Goal: Information Seeking & Learning: Learn about a topic

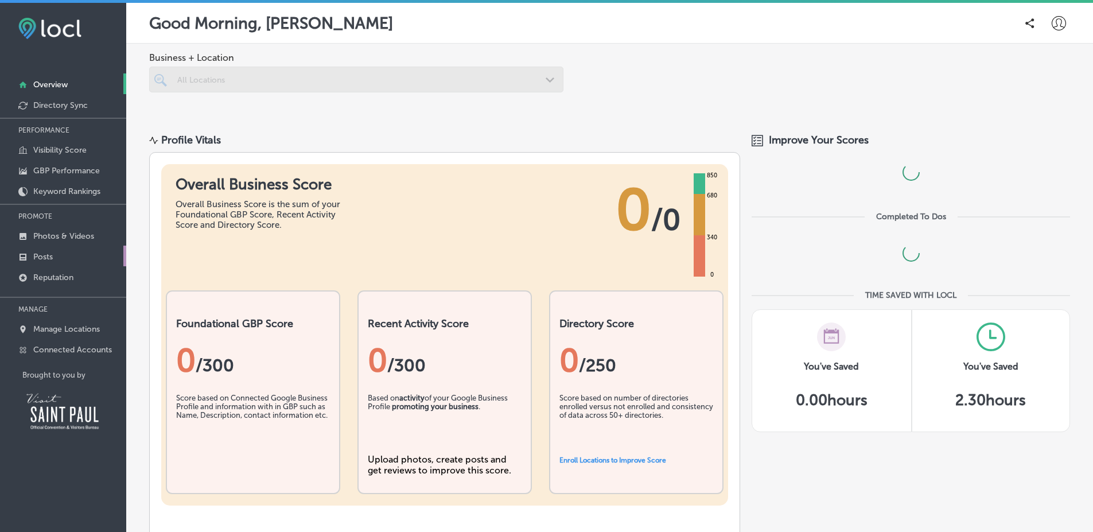
click at [89, 262] on link "Posts" at bounding box center [63, 256] width 126 height 21
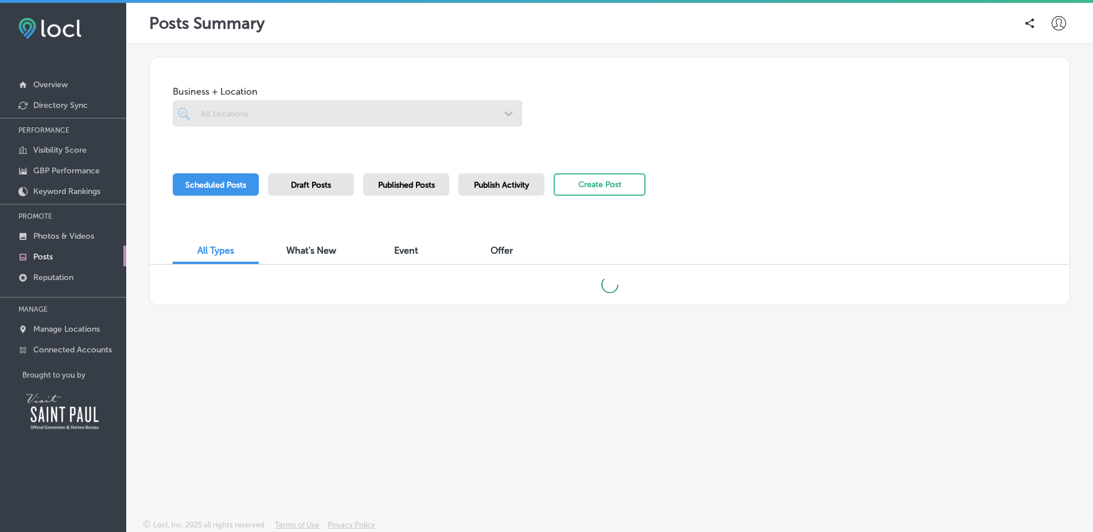
click at [440, 189] on div "Published Posts" at bounding box center [406, 184] width 86 height 22
click at [92, 346] on p "Connected Accounts" at bounding box center [72, 350] width 79 height 10
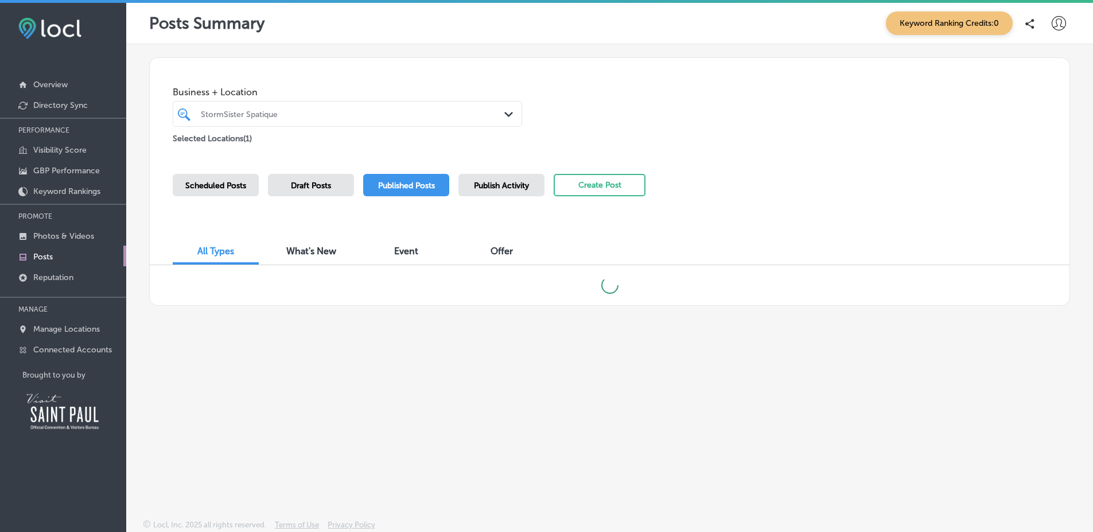
click at [735, 139] on div "Business + Location StormSister Spatique Path Created with Sketch. Selected Loc…" at bounding box center [610, 101] width 920 height 87
click at [830, 129] on div "Business + Location StormSister Spatique Path Created with Sketch. Selected Loc…" at bounding box center [610, 101] width 920 height 87
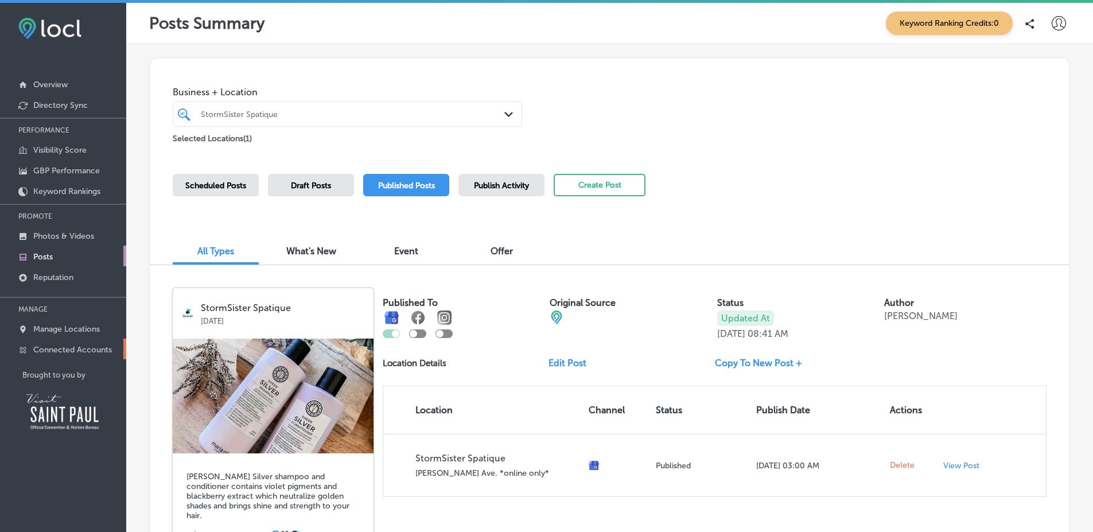
click at [76, 350] on p "Connected Accounts" at bounding box center [72, 350] width 79 height 10
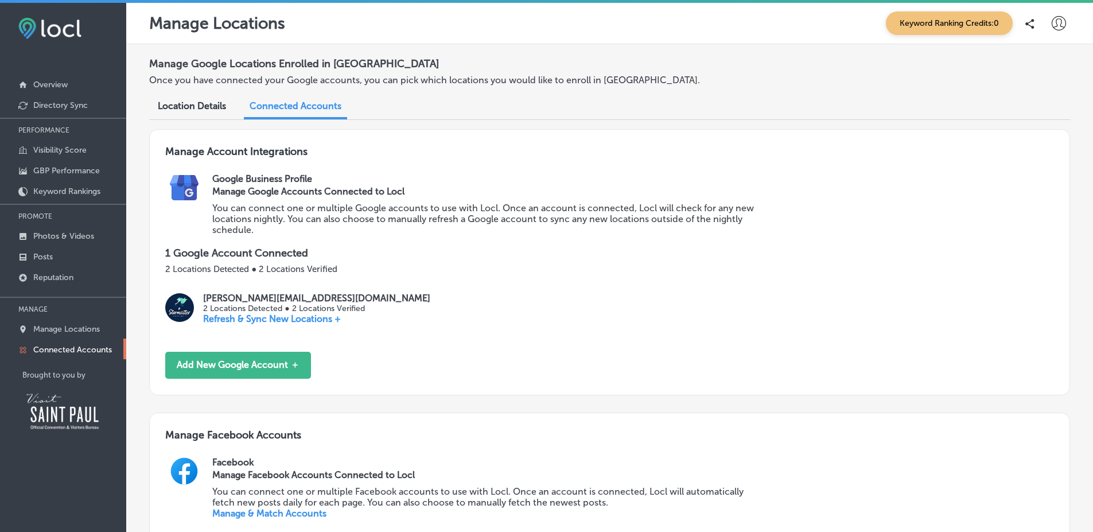
scroll to position [498, 0]
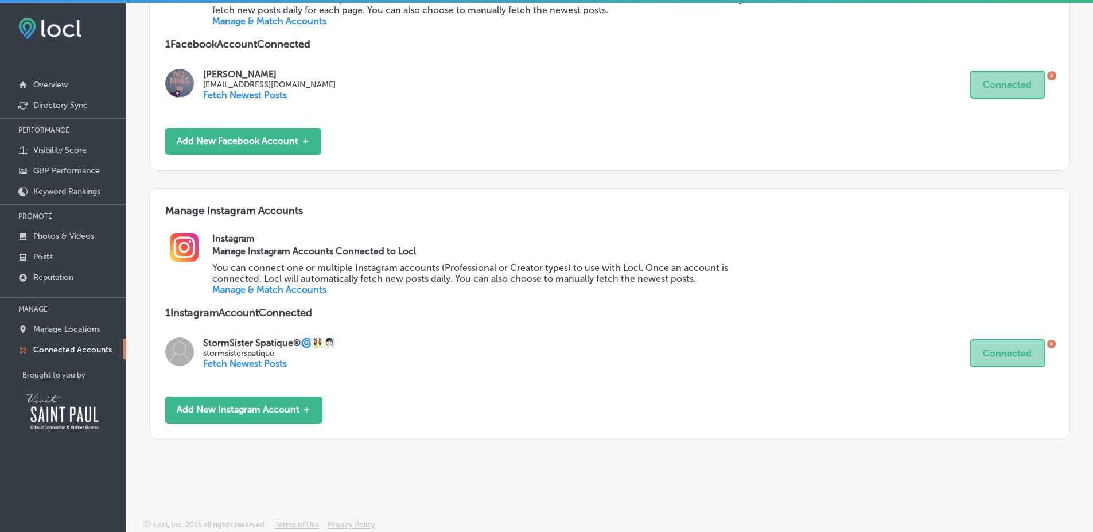
click at [234, 349] on p "stormsisterspatique" at bounding box center [269, 353] width 132 height 10
copy p "stormsisterspatique"
click at [307, 288] on link "Manage & Match Accounts" at bounding box center [269, 289] width 114 height 11
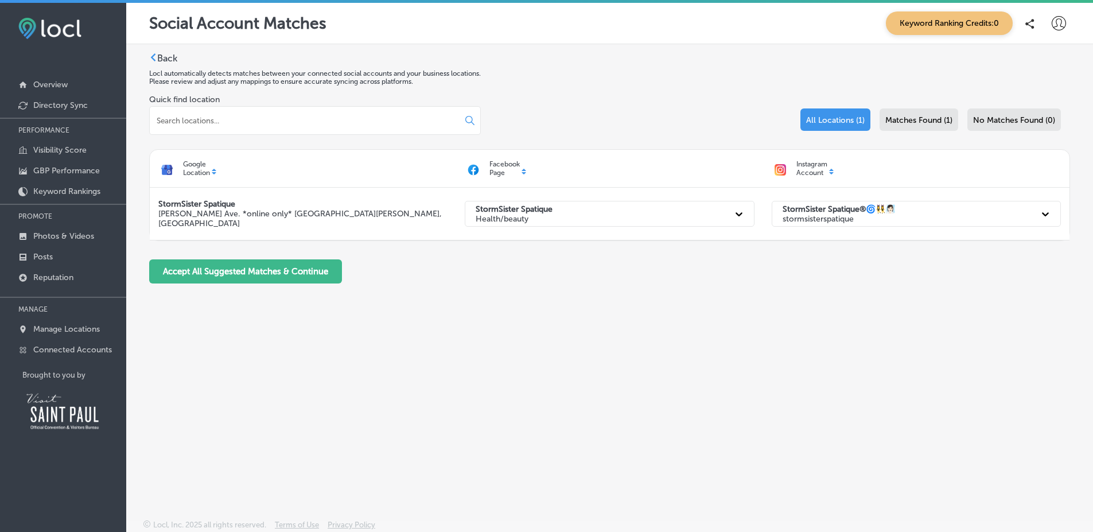
click at [707, 45] on div "Back Locl automatically detects matches between your connected social accounts …" at bounding box center [609, 254] width 967 height 421
click at [801, 220] on p "stormsisterspatique" at bounding box center [839, 219] width 112 height 10
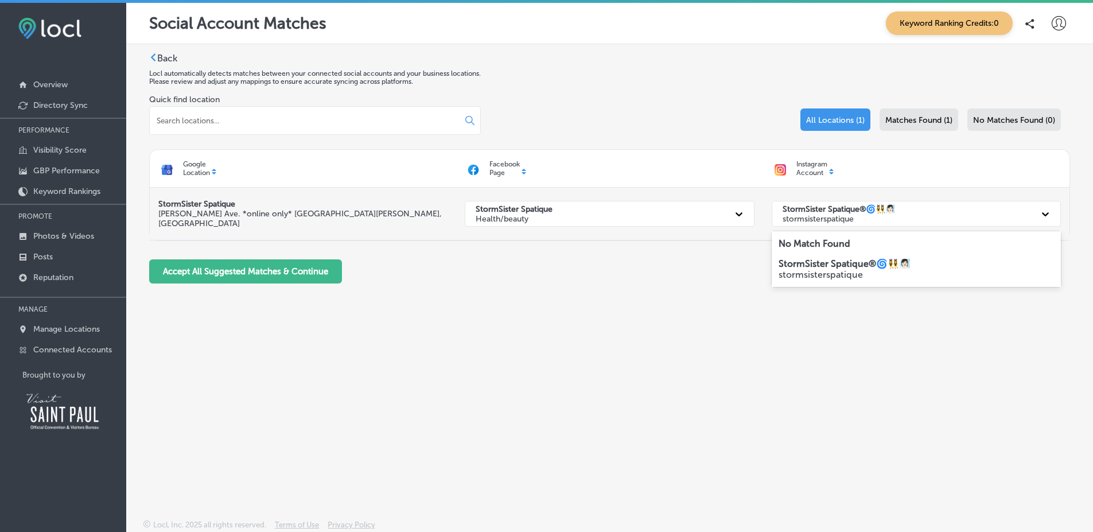
click at [801, 220] on p "stormsisterspatique" at bounding box center [839, 219] width 112 height 10
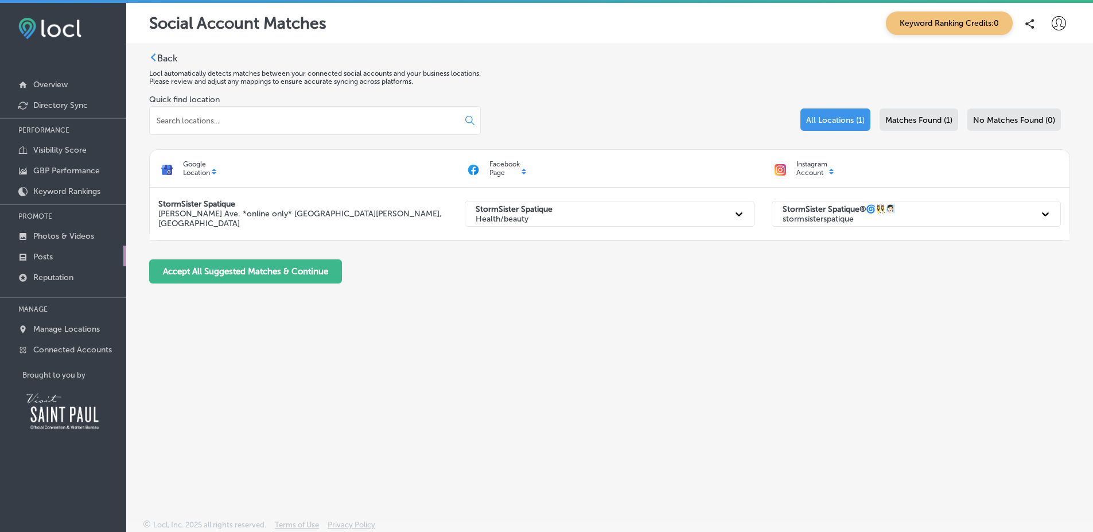
click at [106, 254] on link "Posts" at bounding box center [63, 256] width 126 height 21
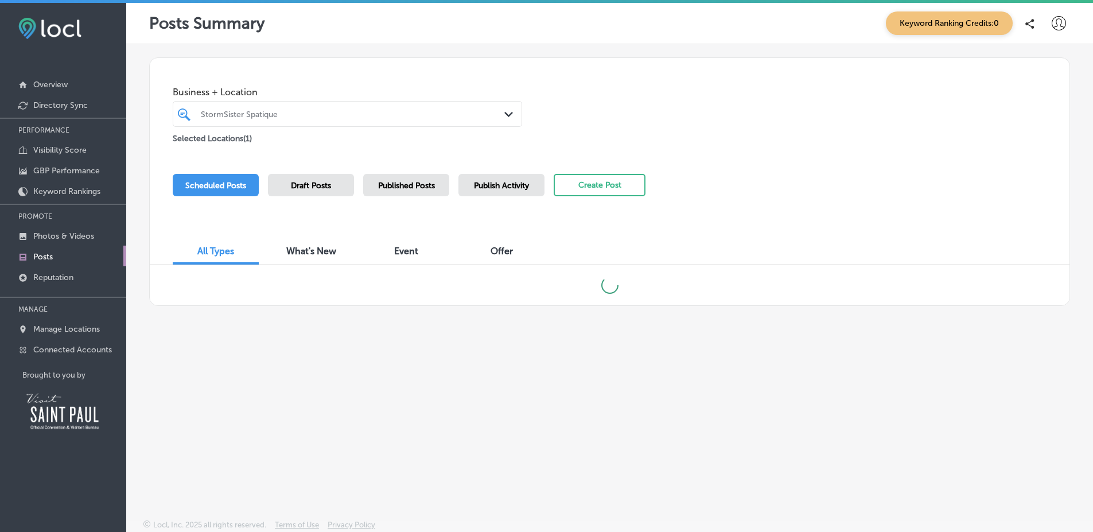
click at [403, 184] on span "Published Posts" at bounding box center [406, 186] width 57 height 10
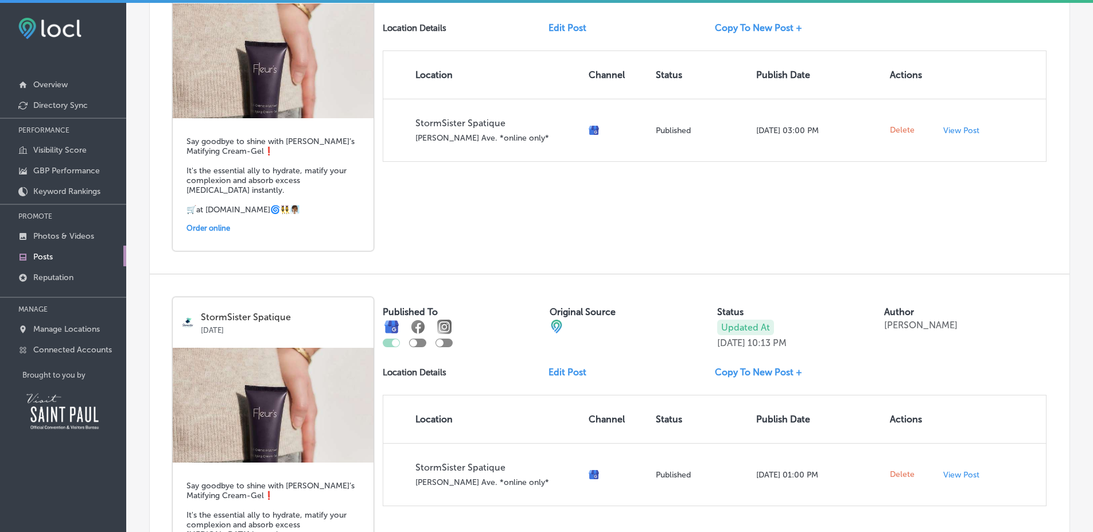
scroll to position [1896, 0]
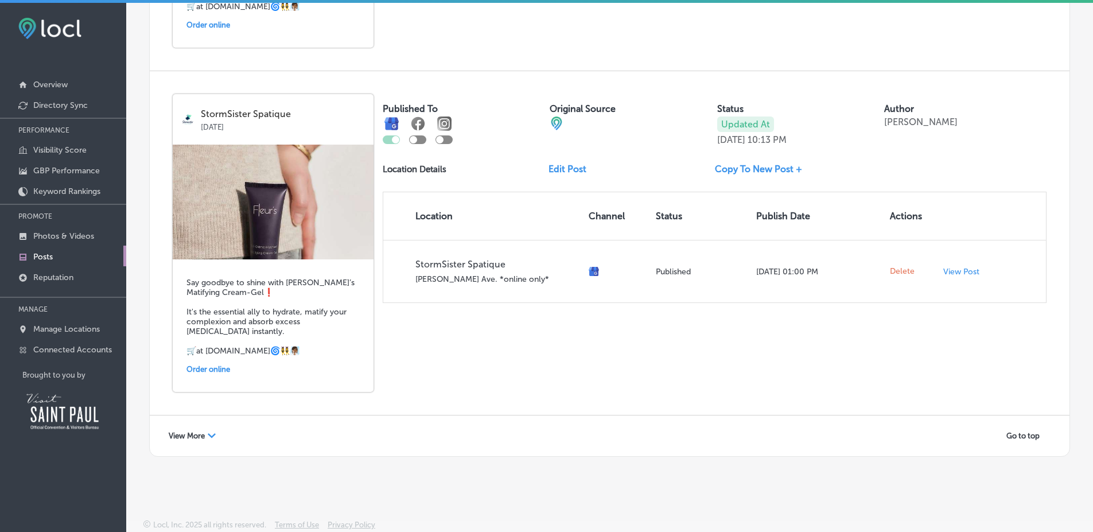
click at [209, 437] on icon "Path Created with Sketch." at bounding box center [212, 435] width 8 height 5
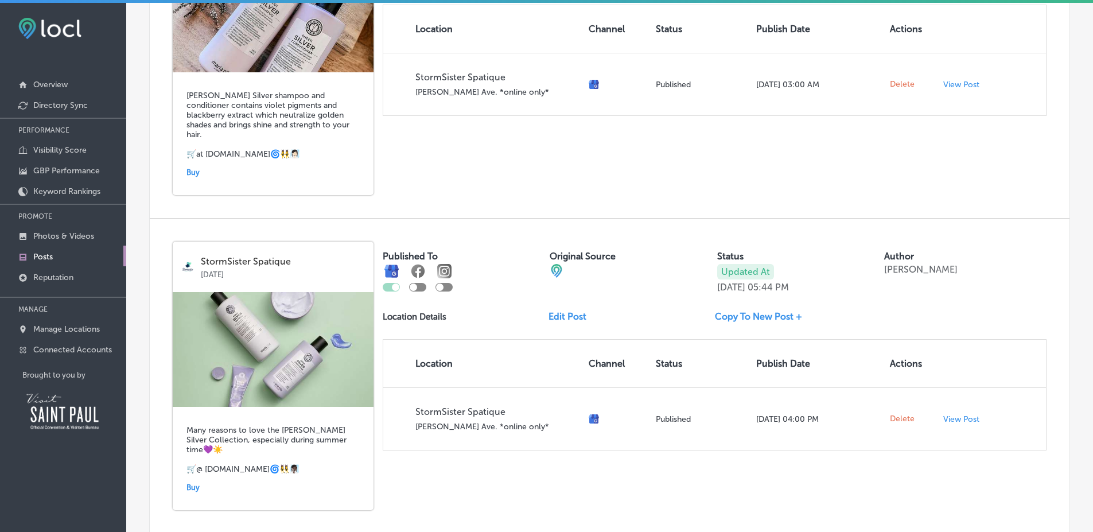
scroll to position [0, 0]
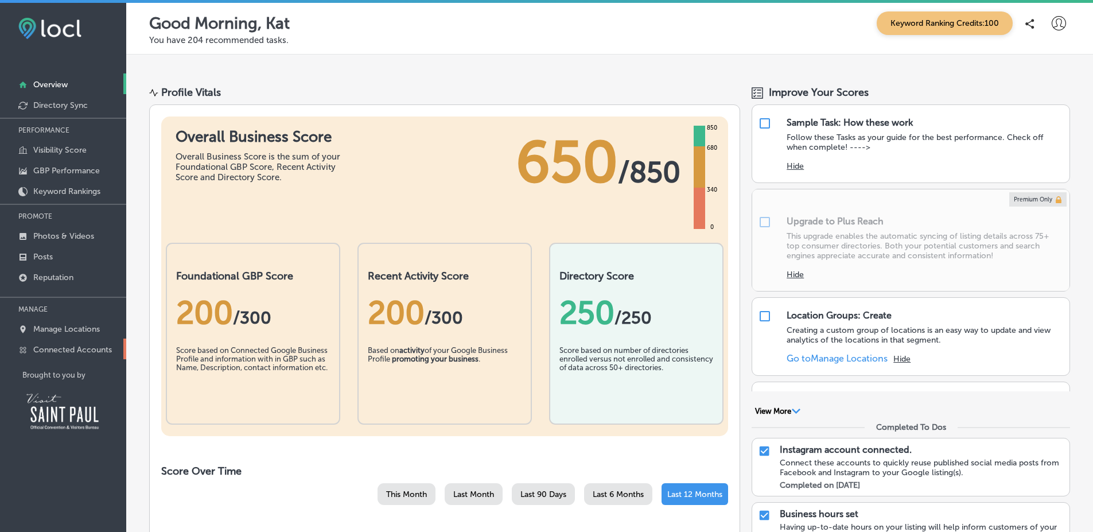
click at [117, 355] on link "Connected Accounts" at bounding box center [63, 349] width 126 height 21
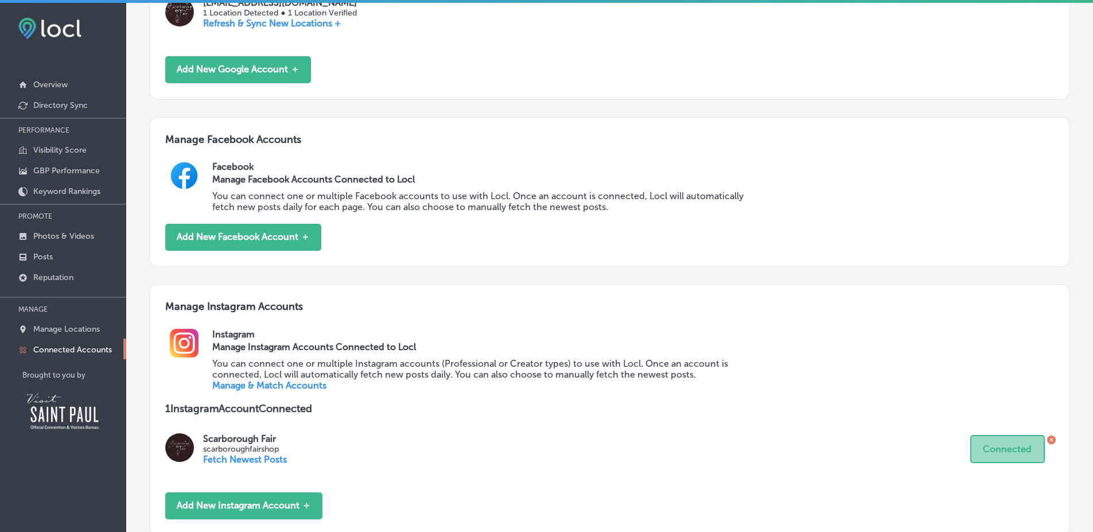
scroll to position [397, 0]
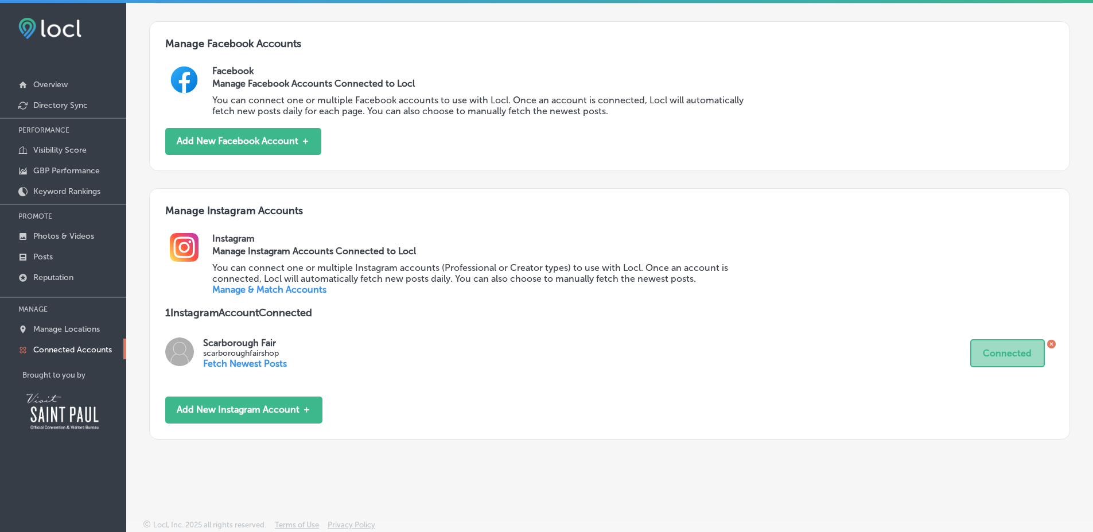
click at [235, 349] on p "scarboroughfairshop" at bounding box center [245, 353] width 84 height 10
copy p "scarboroughfairshop"
click at [269, 294] on div "Instagram Manage Instagram Accounts Connected to Locl You can connect one or mu…" at bounding box center [632, 269] width 841 height 73
click at [269, 289] on link "Manage & Match Accounts" at bounding box center [269, 289] width 114 height 11
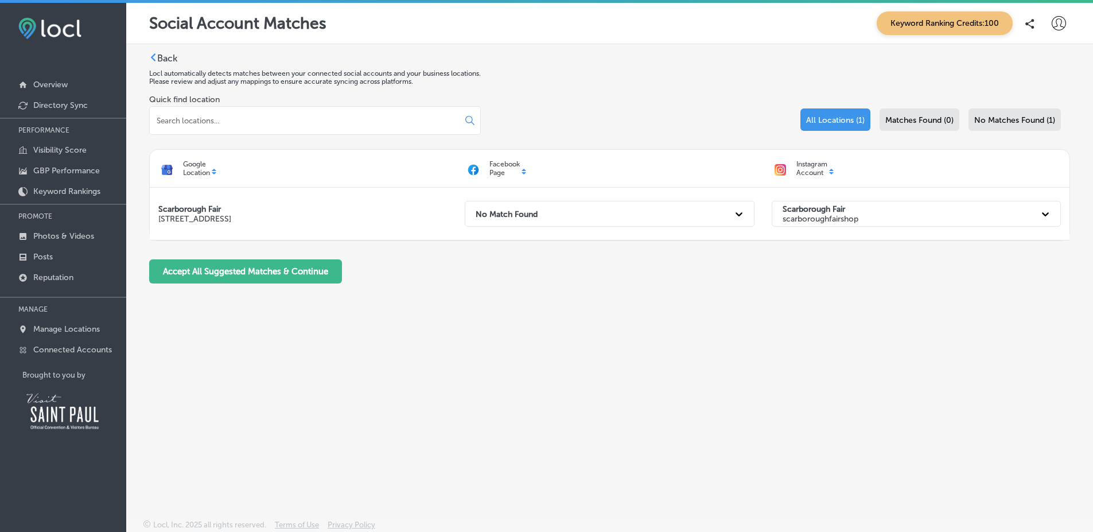
click at [652, 65] on div "Back Locl automatically detects matches between your connected social accounts …" at bounding box center [609, 173] width 921 height 240
click at [73, 252] on link "Posts" at bounding box center [63, 256] width 126 height 21
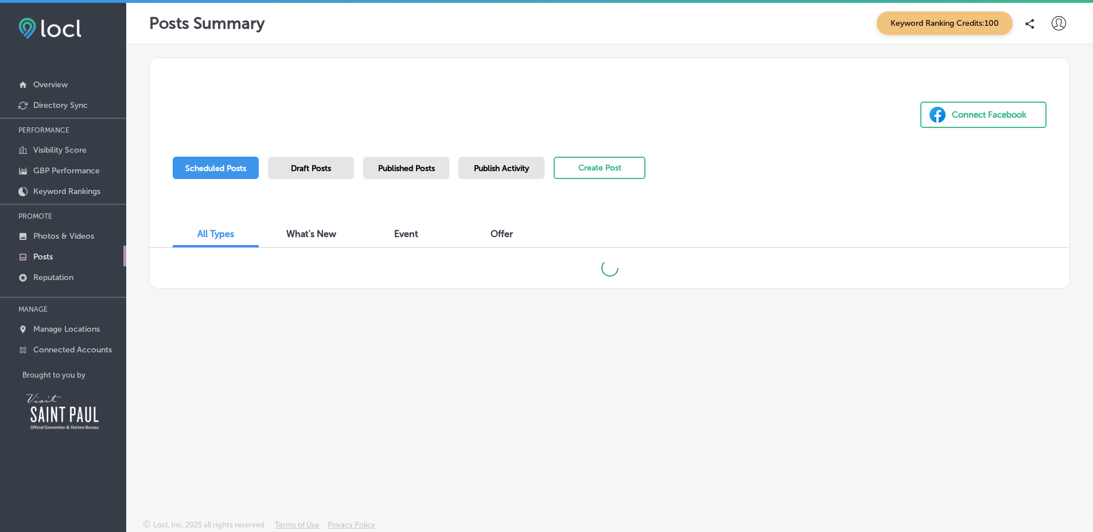
click at [384, 170] on span "Published Posts" at bounding box center [406, 169] width 57 height 10
click at [790, 102] on div "Connect Facebook" at bounding box center [610, 93] width 920 height 70
click at [674, 168] on div "Scheduled Posts Draft Posts Published Posts Publish Activity Create Post" at bounding box center [610, 183] width 874 height 52
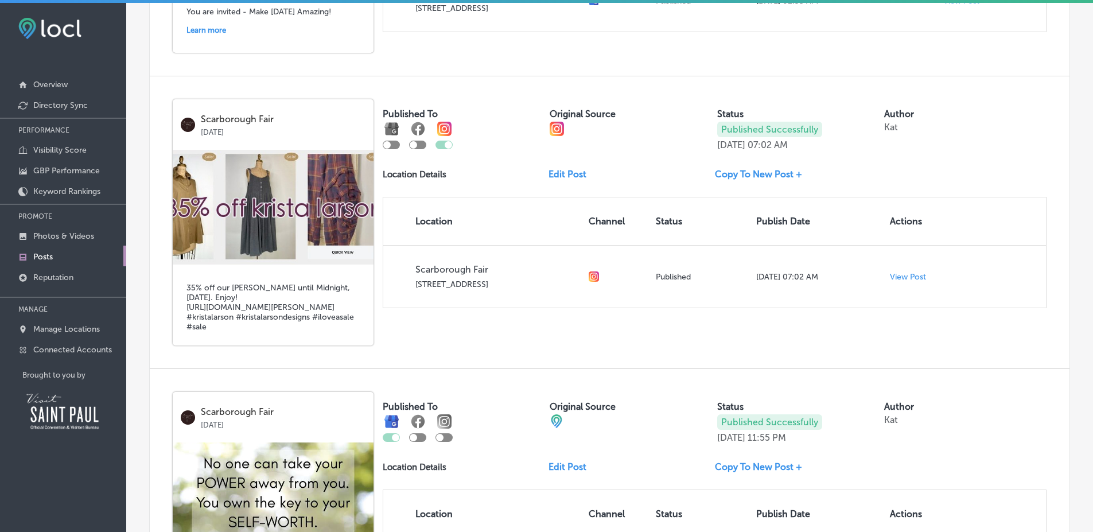
scroll to position [451, 0]
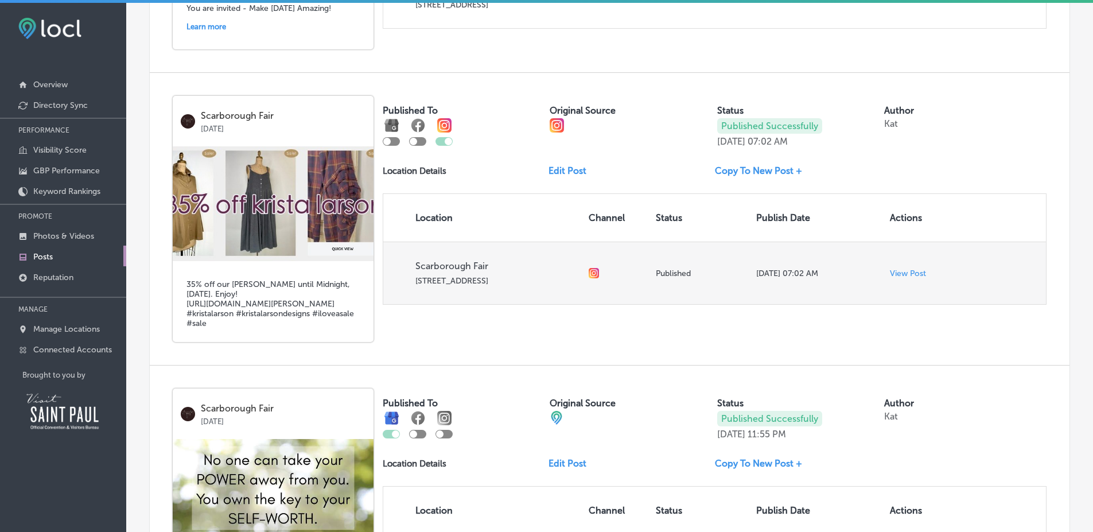
click at [896, 270] on p "View Post" at bounding box center [908, 274] width 36 height 10
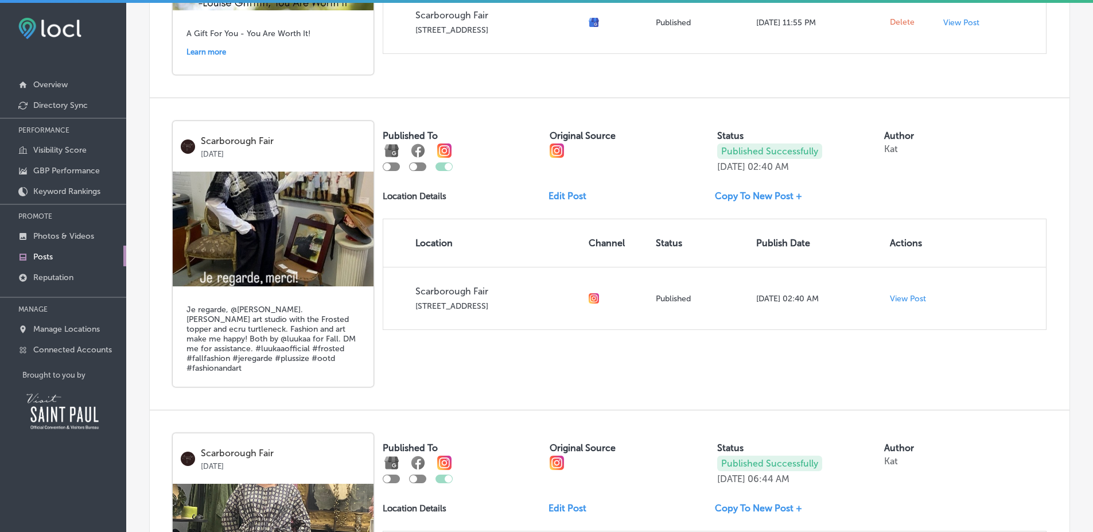
scroll to position [1083, 0]
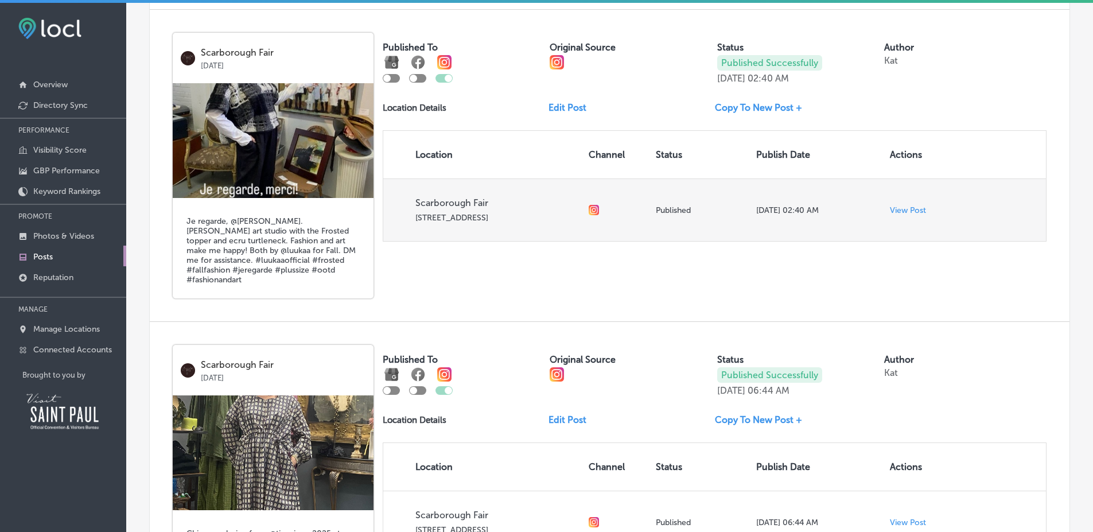
click at [904, 207] on p "View Post" at bounding box center [908, 210] width 36 height 10
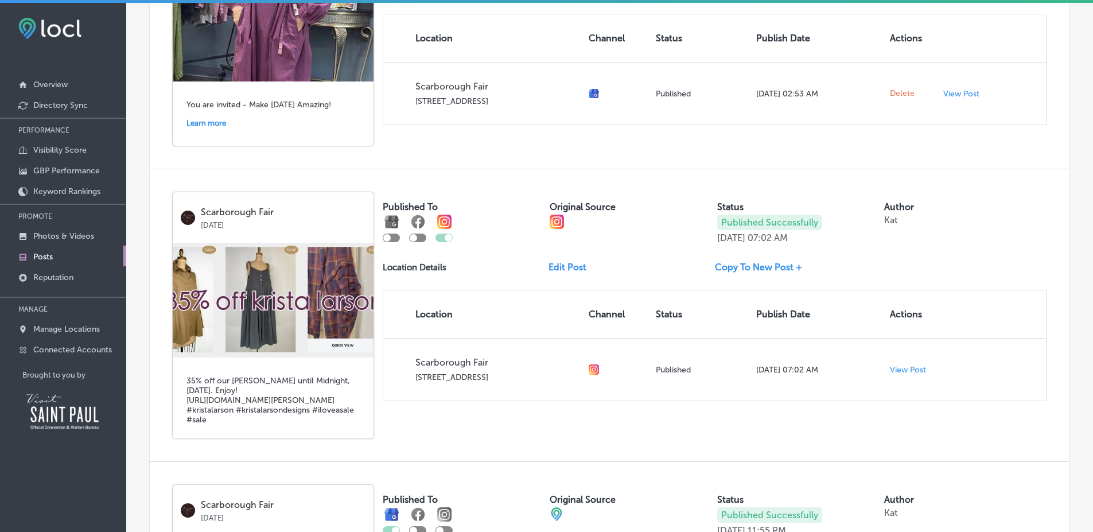
scroll to position [359, 0]
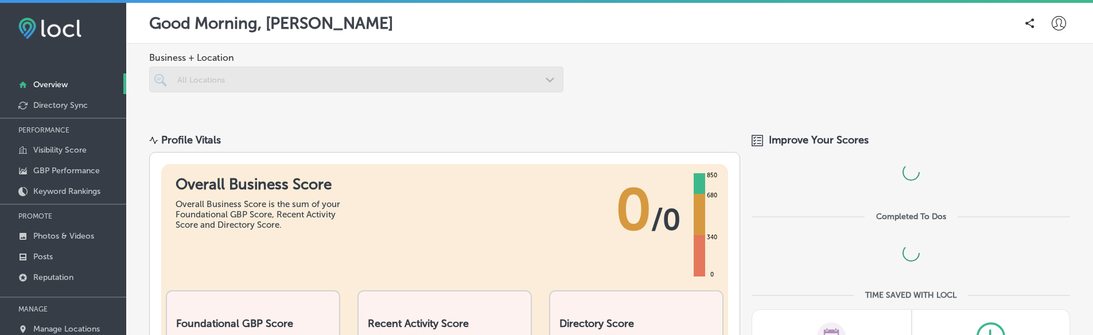
scroll to position [124, 0]
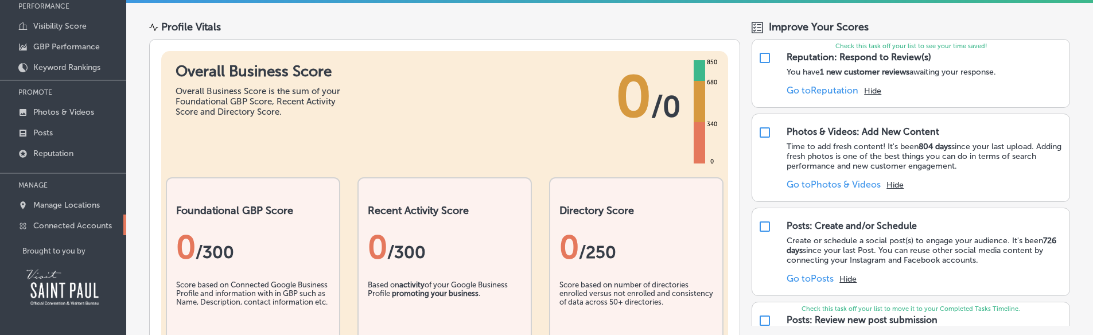
click at [90, 226] on p "Connected Accounts" at bounding box center [72, 226] width 79 height 10
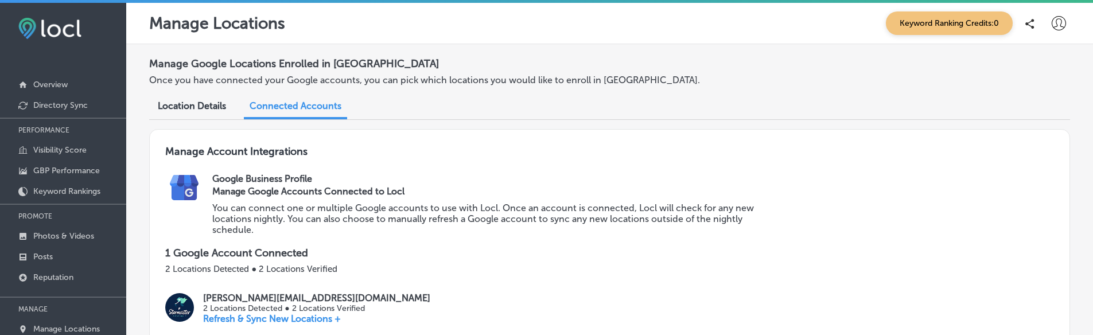
click at [1052, 26] on icon at bounding box center [1059, 23] width 14 height 14
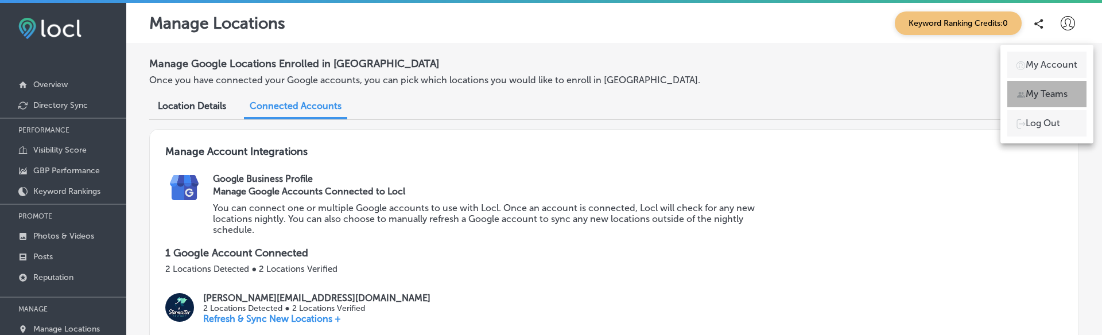
click at [1031, 83] on li "My Teams" at bounding box center [1046, 94] width 79 height 26
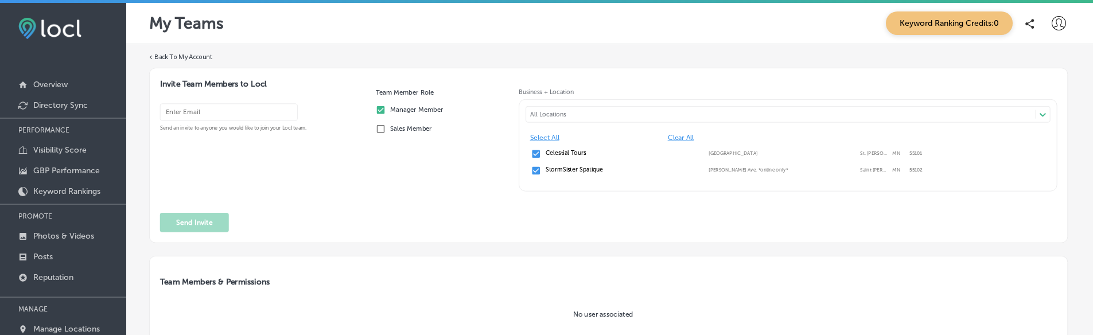
scroll to position [124, 0]
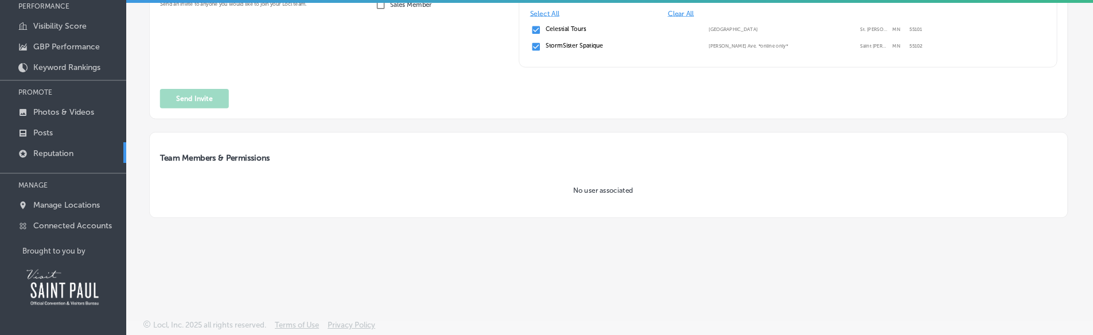
click at [79, 158] on link "Reputation" at bounding box center [63, 152] width 126 height 21
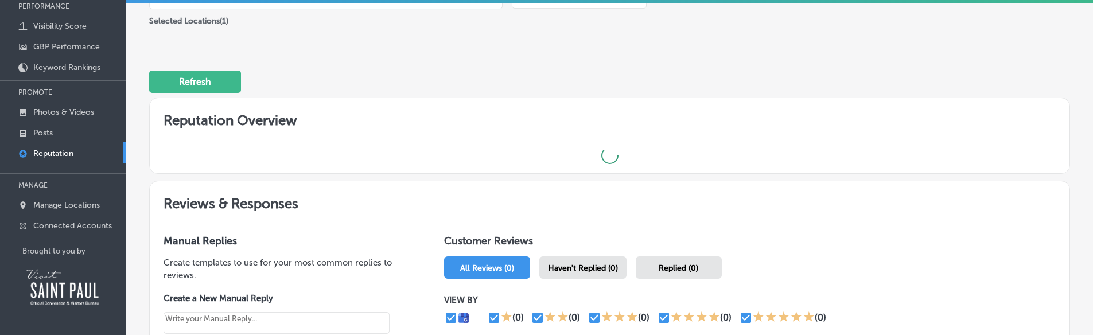
type textarea "x"
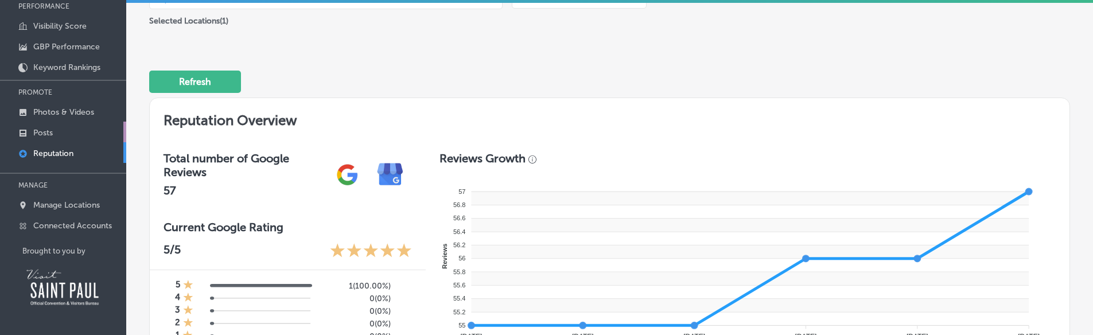
click at [95, 129] on link "Posts" at bounding box center [63, 132] width 126 height 21
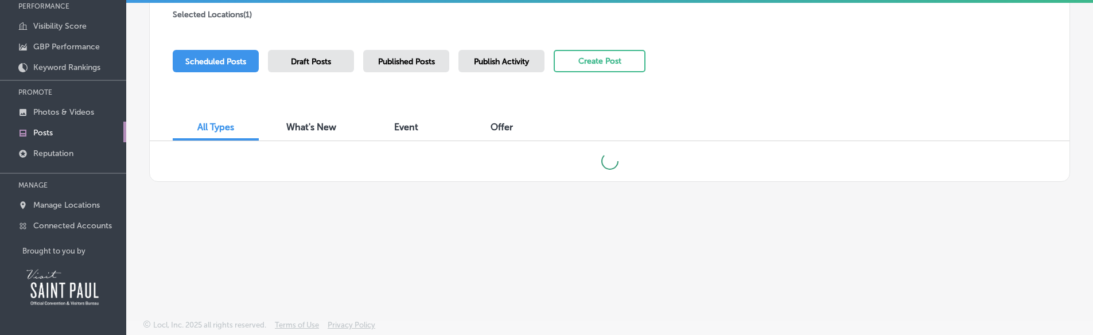
click at [391, 63] on span "Published Posts" at bounding box center [406, 62] width 57 height 10
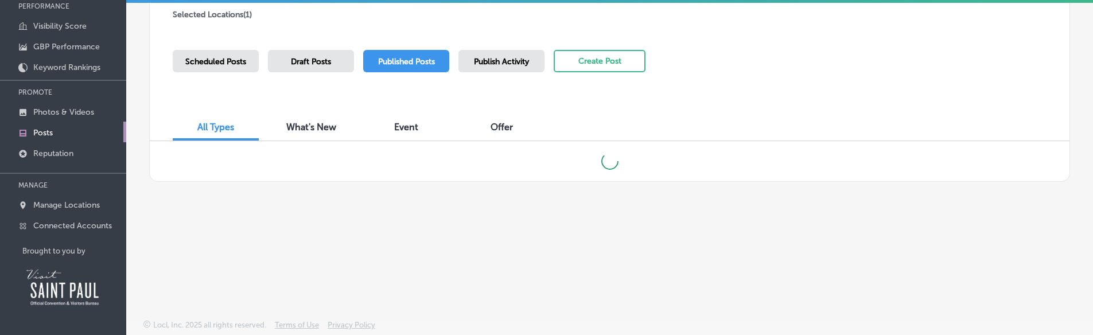
click at [813, 103] on div "All Types What's New Event Offer" at bounding box center [610, 121] width 920 height 39
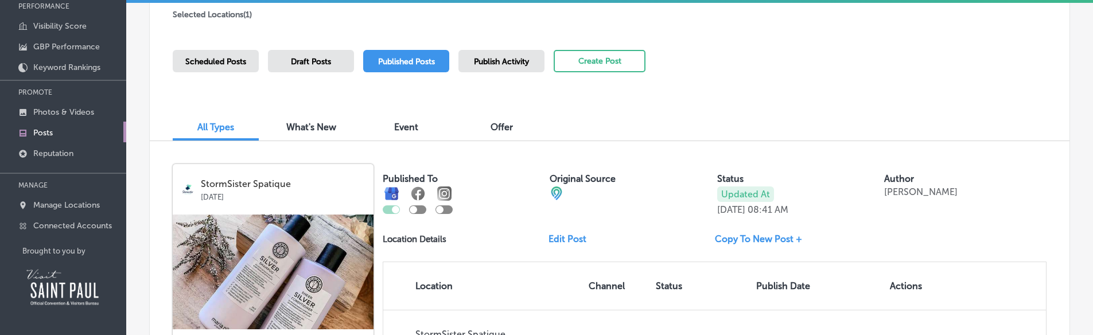
click at [234, 73] on div "Scheduled Posts Draft Posts Published Posts Publish Activity Create Post" at bounding box center [409, 76] width 473 height 52
click at [233, 69] on div "Scheduled Posts" at bounding box center [216, 61] width 86 height 22
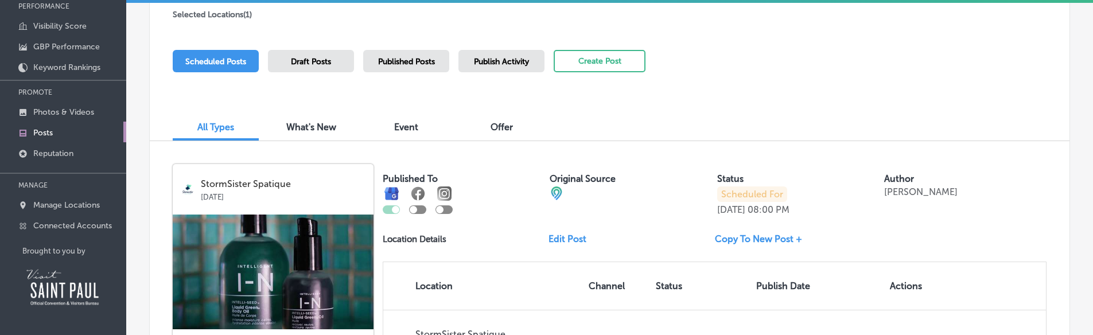
click at [403, 57] on span "Published Posts" at bounding box center [406, 62] width 57 height 10
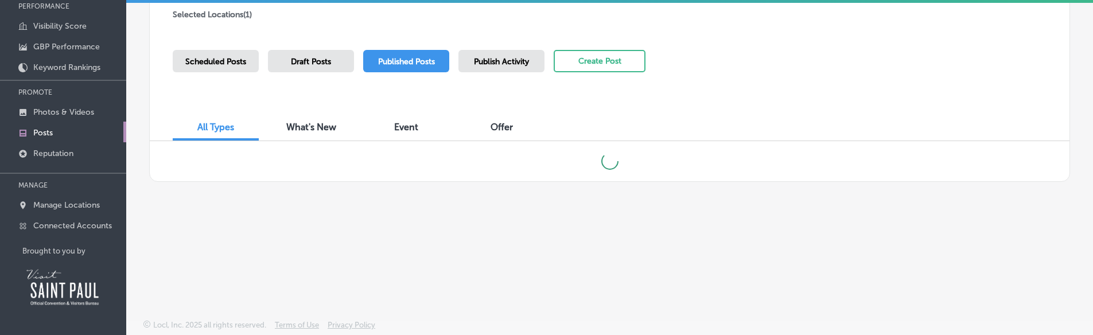
click at [738, 88] on div "Scheduled Posts Draft Posts Published Posts Publish Activity Create Post" at bounding box center [610, 76] width 874 height 52
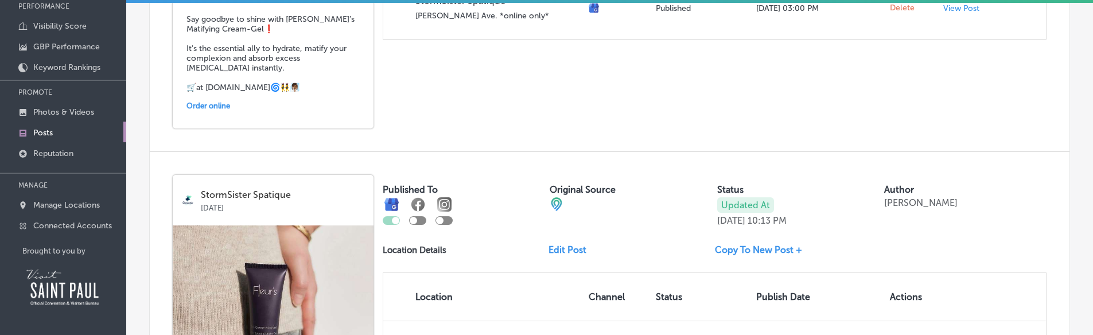
scroll to position [1972, 0]
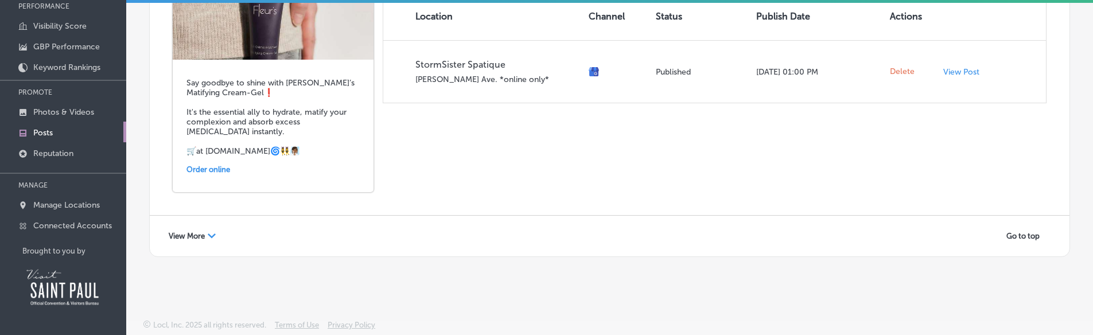
click at [193, 238] on span "View More" at bounding box center [187, 236] width 36 height 9
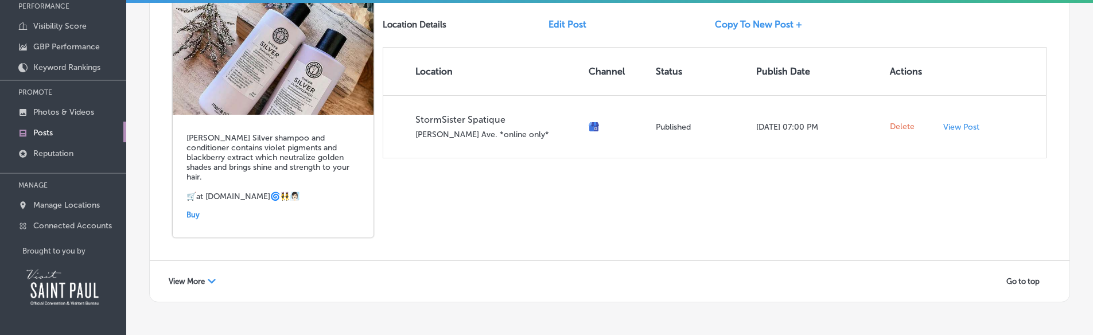
scroll to position [3999, 0]
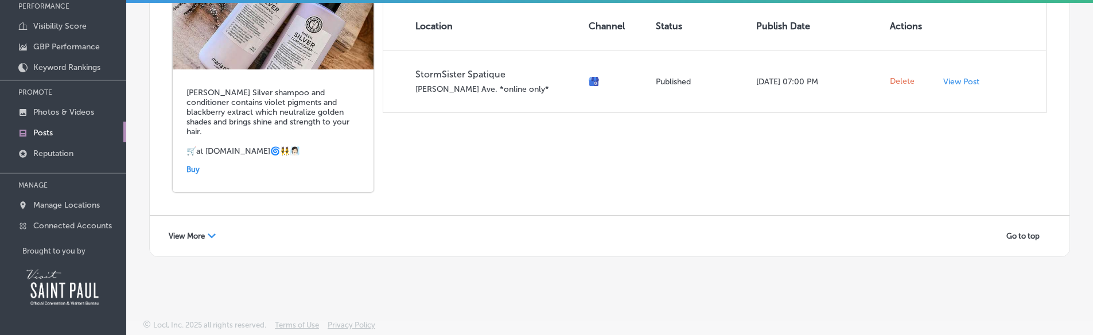
click at [199, 239] on span "View More" at bounding box center [187, 236] width 36 height 9
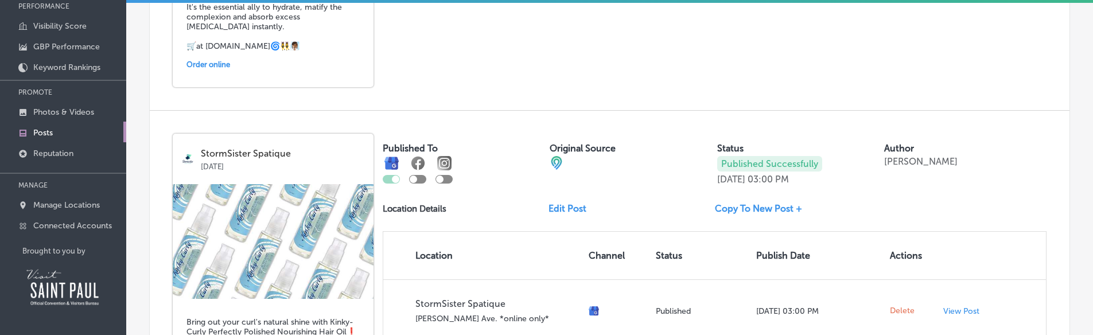
scroll to position [6045, 0]
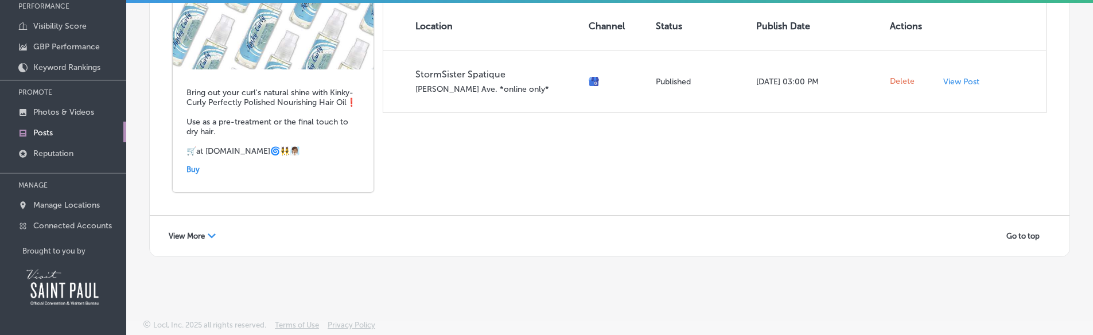
click at [205, 242] on div "View More Path Created with Sketch." at bounding box center [192, 236] width 62 height 18
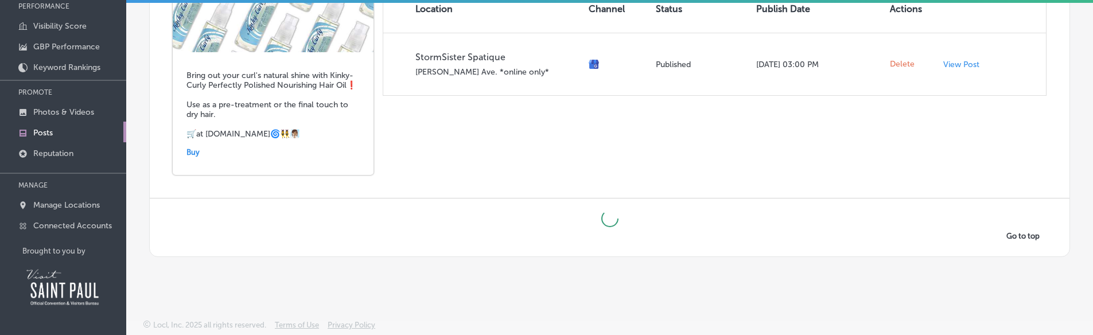
click at [533, 172] on div "StormSister Spatique Sep 21, 2024 Bring out your curl's natural shine with Kink…" at bounding box center [610, 31] width 920 height 334
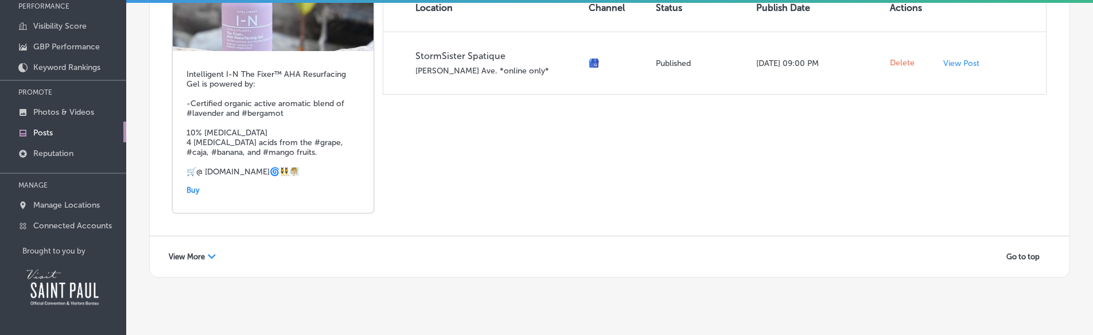
scroll to position [8179, 0]
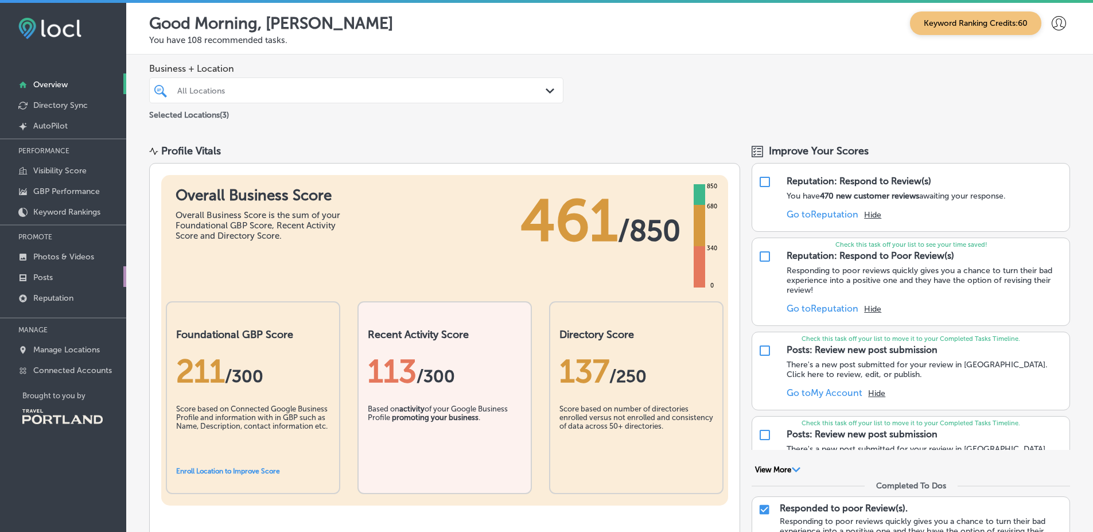
click at [98, 274] on link "Posts" at bounding box center [63, 276] width 126 height 21
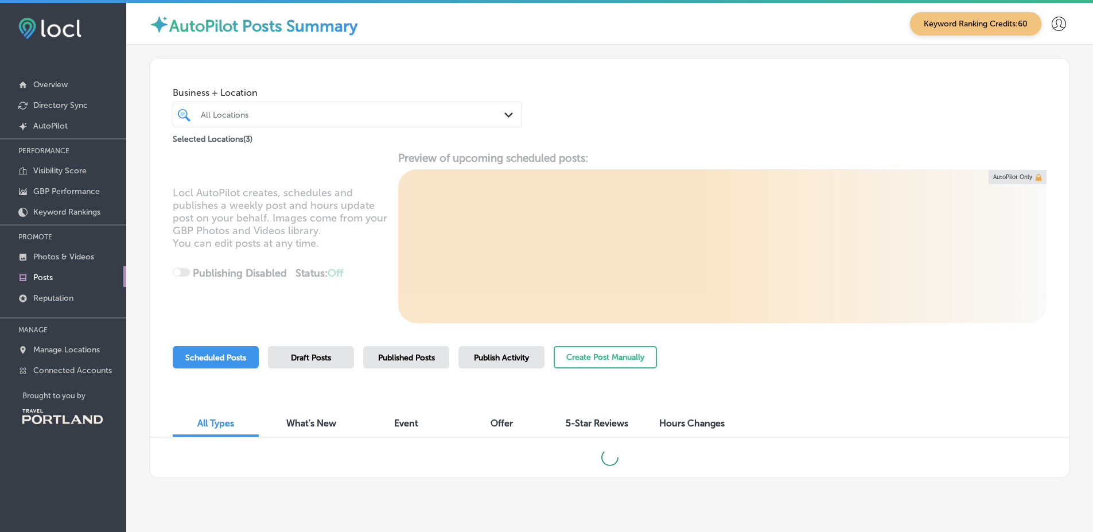
click at [403, 360] on span "Published Posts" at bounding box center [406, 358] width 57 height 10
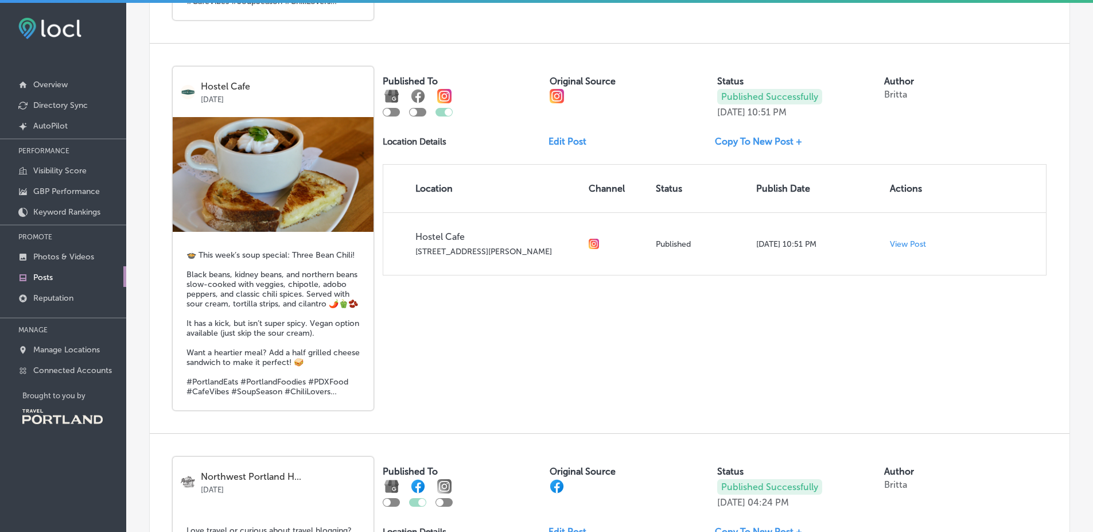
scroll to position [1305, 0]
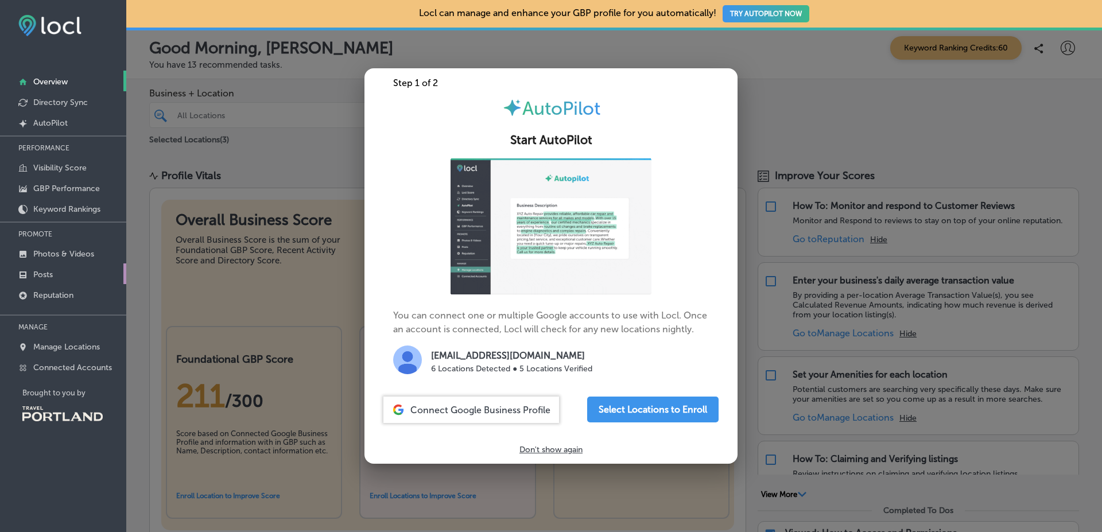
click at [86, 283] on div "PERFORMANCE Visibility Score GBP Performance Keyword Rankings PROMOTE Photos & …" at bounding box center [63, 256] width 126 height 242
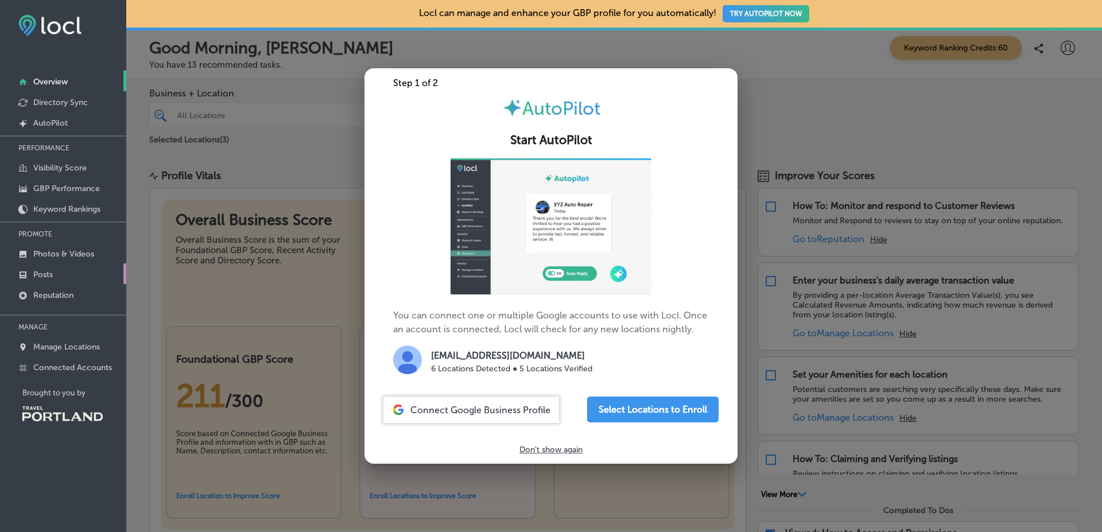
click at [91, 278] on link "Posts" at bounding box center [63, 273] width 126 height 21
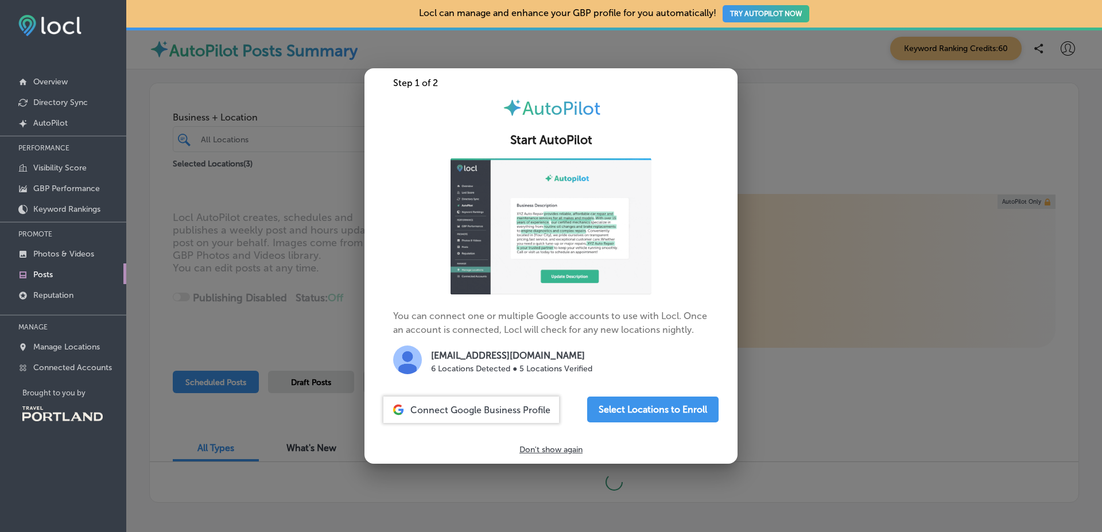
click at [311, 391] on div at bounding box center [551, 266] width 1102 height 532
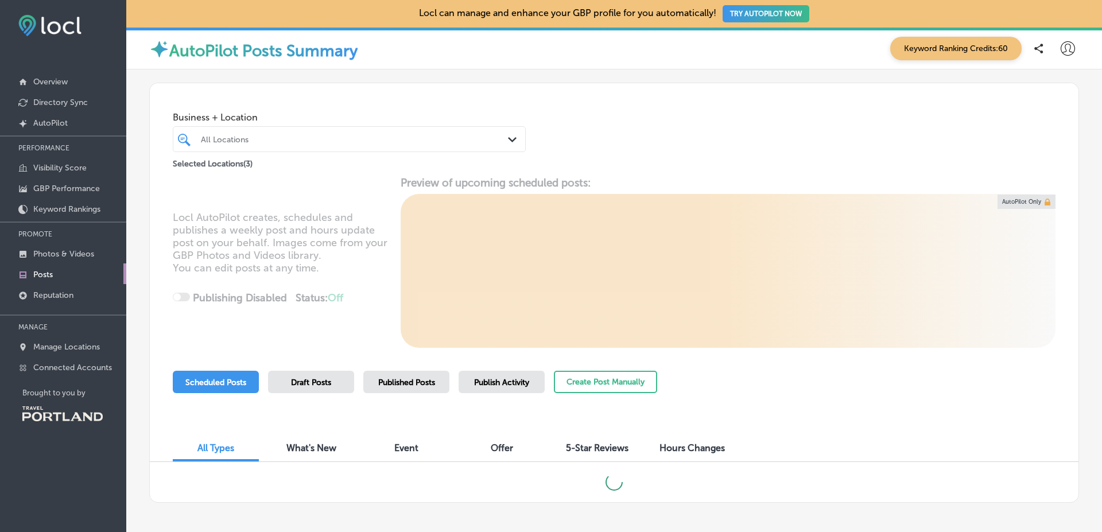
click at [435, 388] on div "Published Posts" at bounding box center [406, 382] width 86 height 22
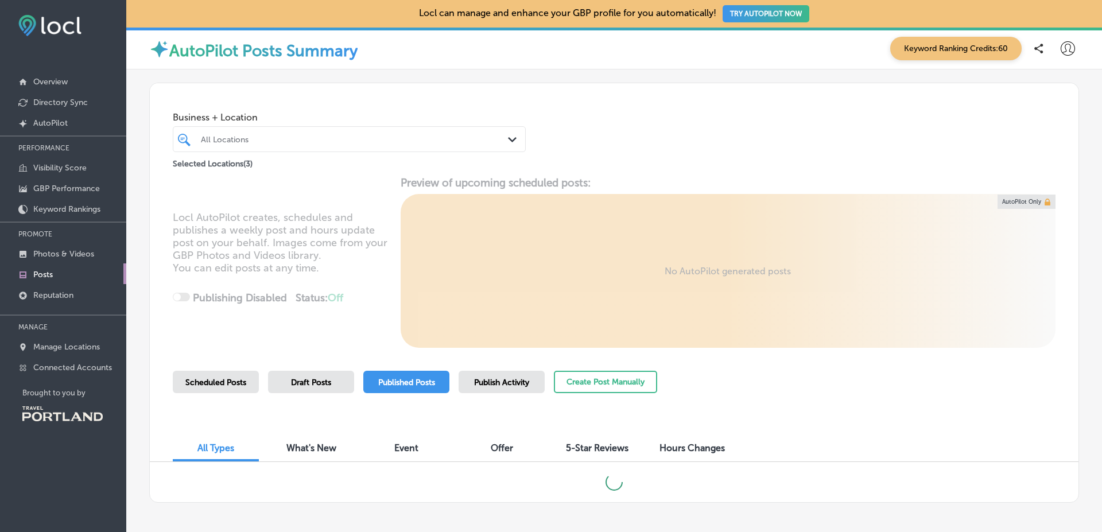
click at [410, 155] on div "Selected Locations ( 3 )" at bounding box center [349, 161] width 353 height 14
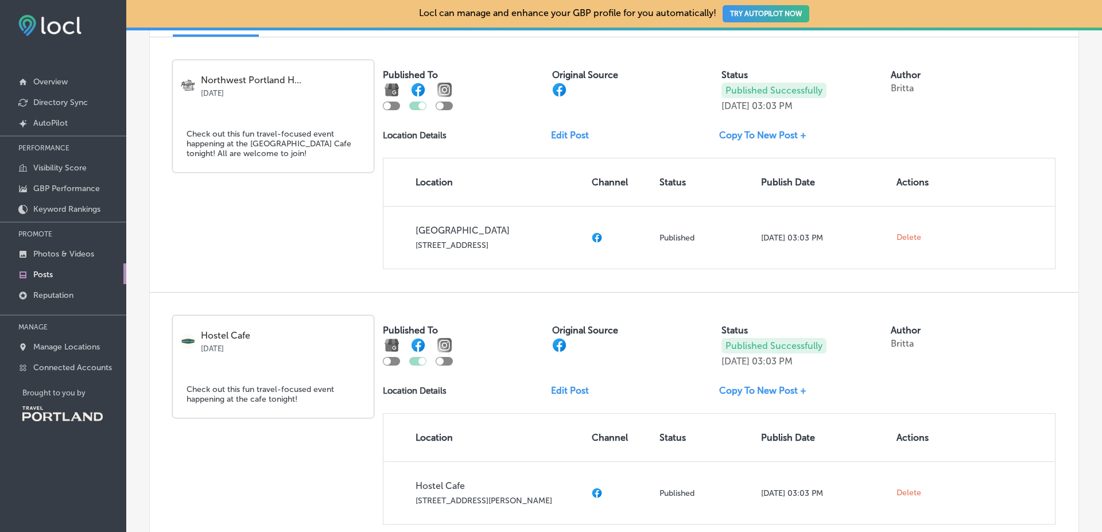
scroll to position [925, 0]
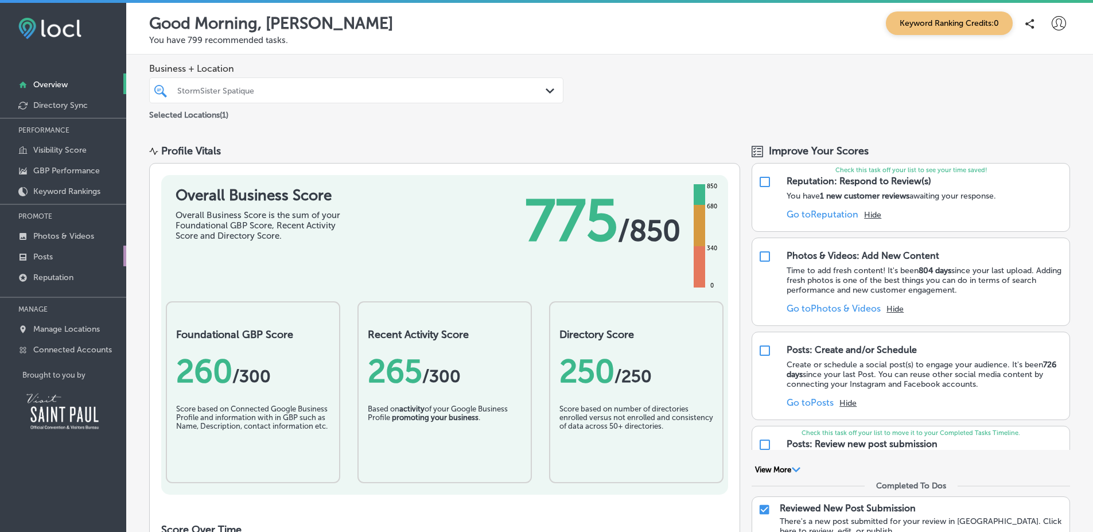
click at [98, 259] on link "Posts" at bounding box center [63, 256] width 126 height 21
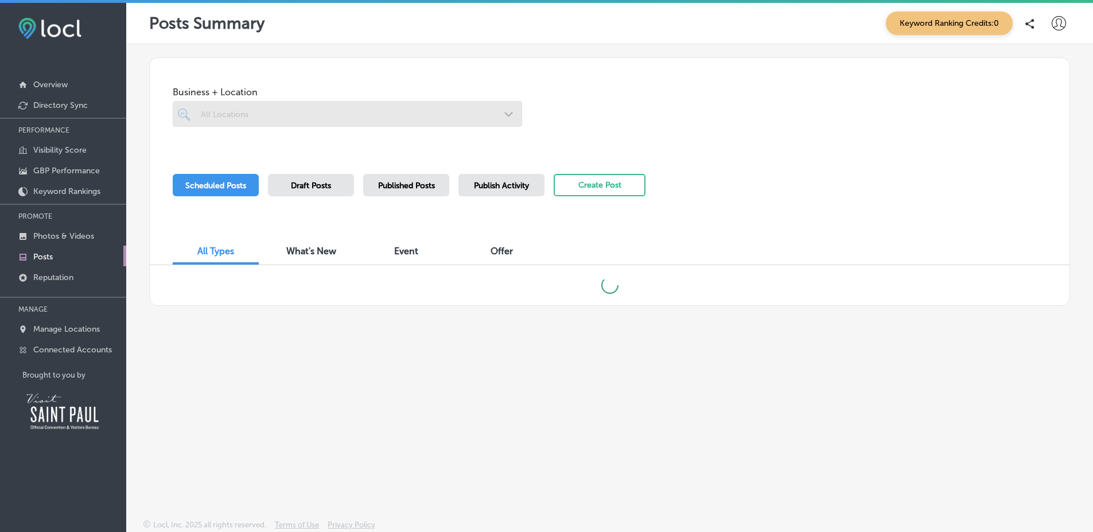
click at [411, 174] on div "Published Posts" at bounding box center [406, 185] width 86 height 22
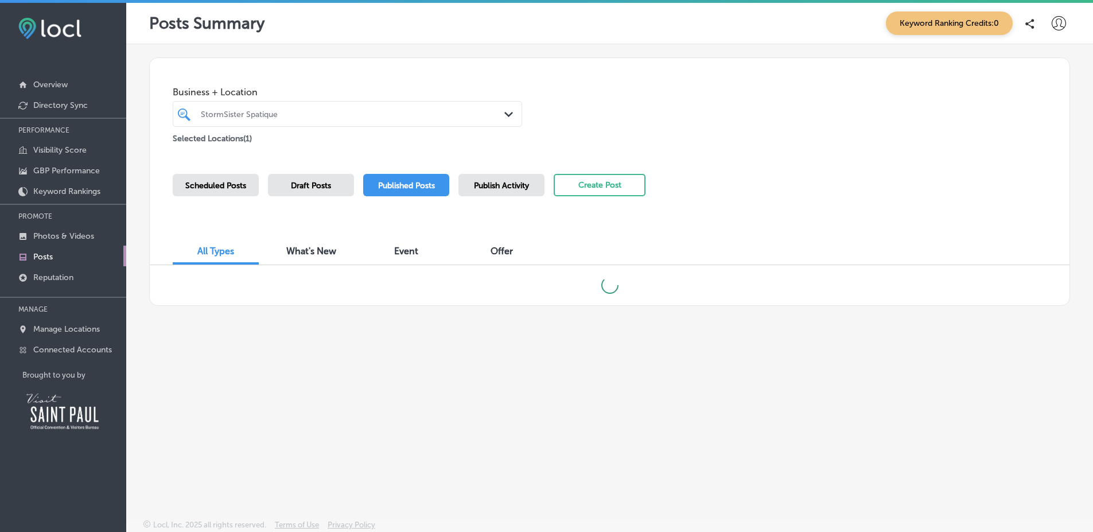
click at [721, 147] on div "Business + Location StormSister Spatique Path Created with Sketch. Selected Loc…" at bounding box center [610, 104] width 920 height 93
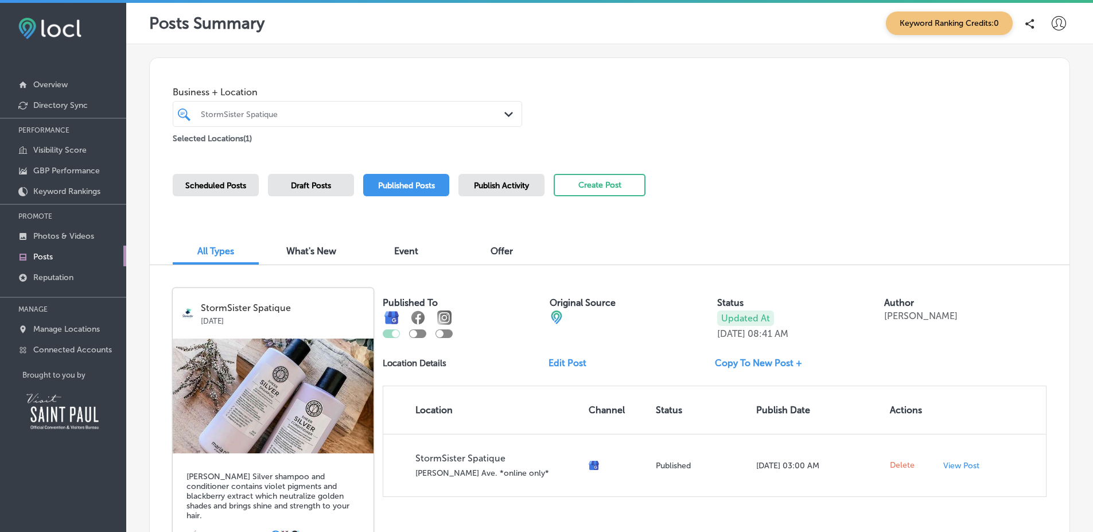
click at [490, 193] on div "Publish Activity" at bounding box center [502, 185] width 86 height 22
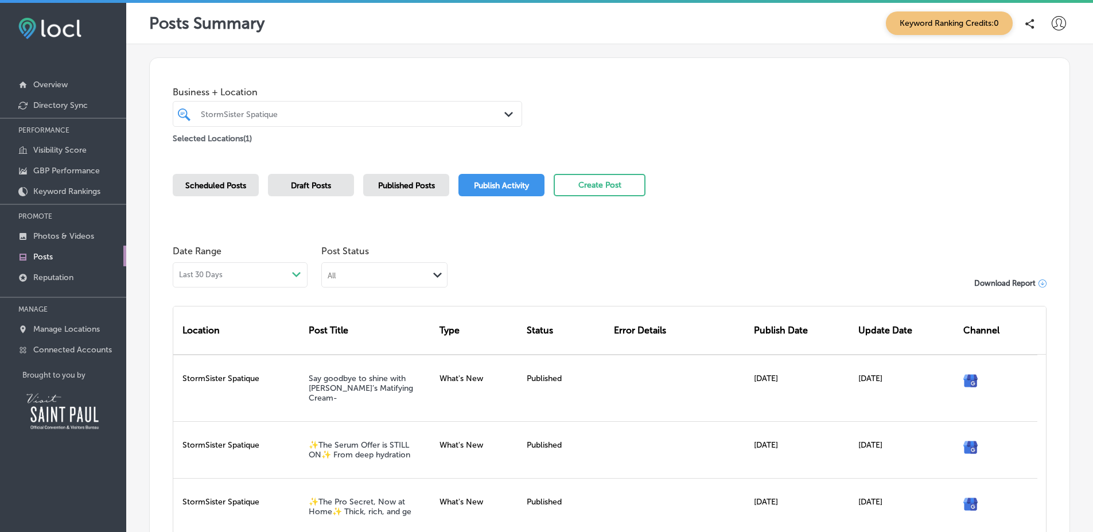
click at [329, 195] on div "Draft Posts" at bounding box center [311, 185] width 86 height 22
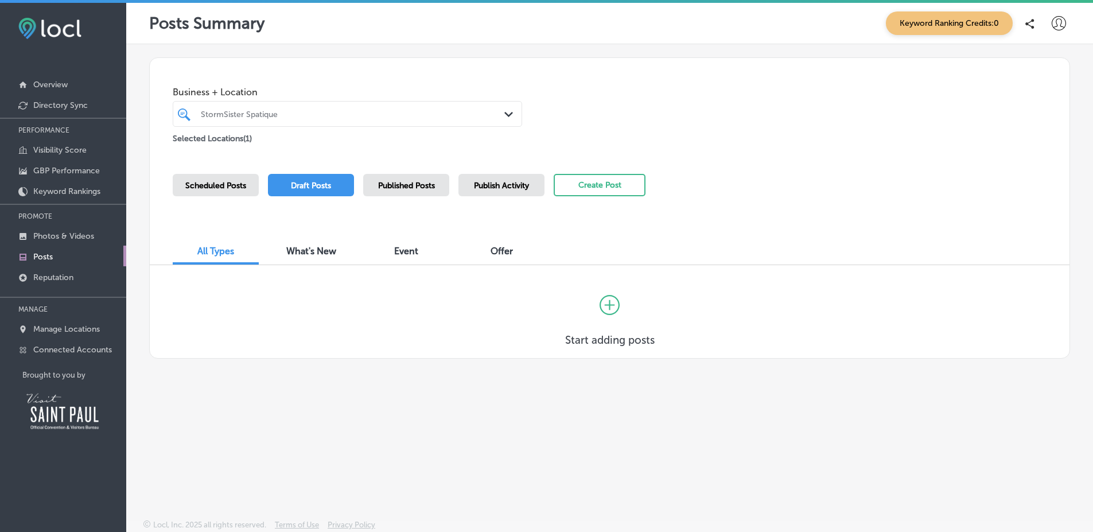
click at [424, 181] on span "Published Posts" at bounding box center [406, 186] width 57 height 10
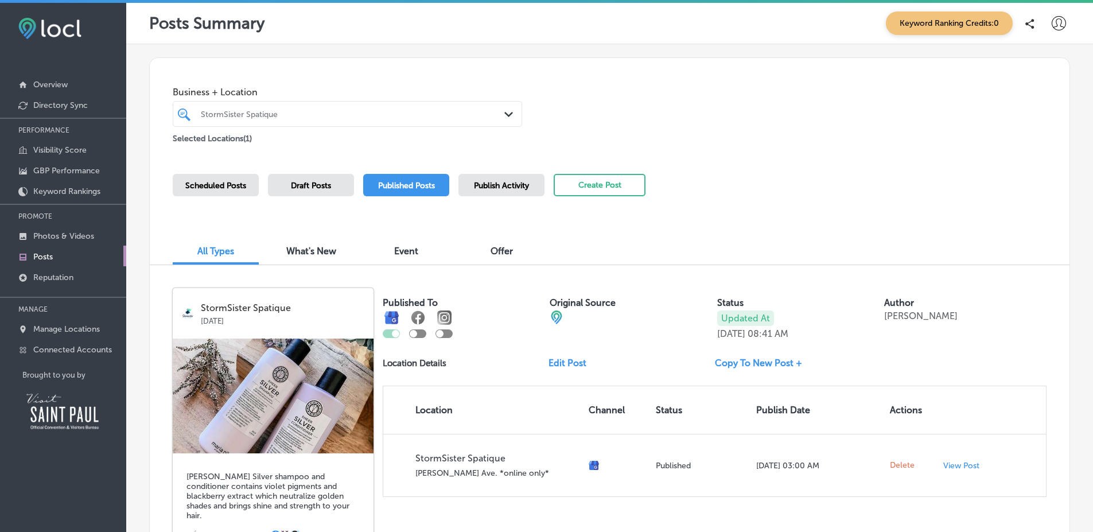
scroll to position [1896, 0]
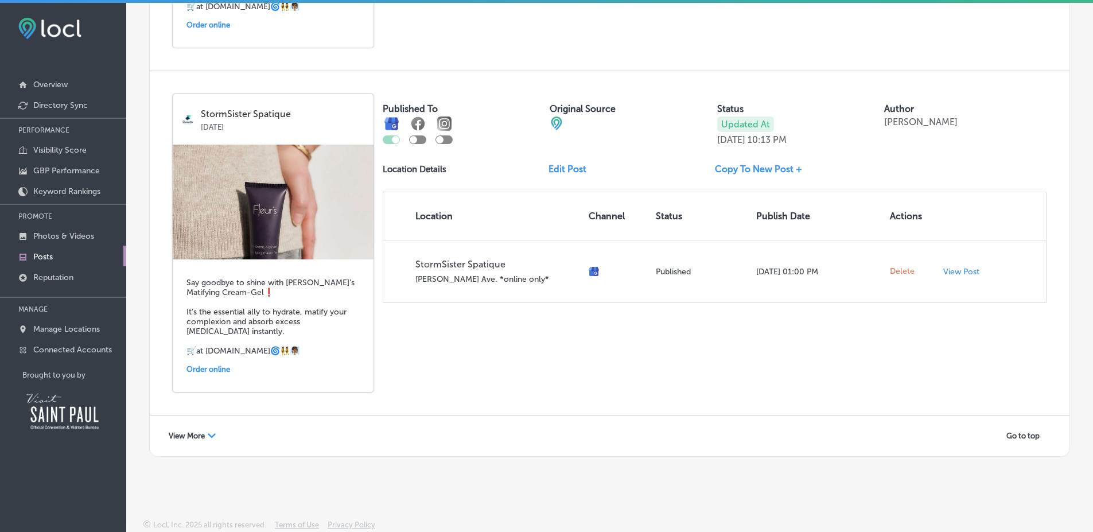
click at [199, 429] on div "View More Path Created with Sketch." at bounding box center [192, 436] width 62 height 18
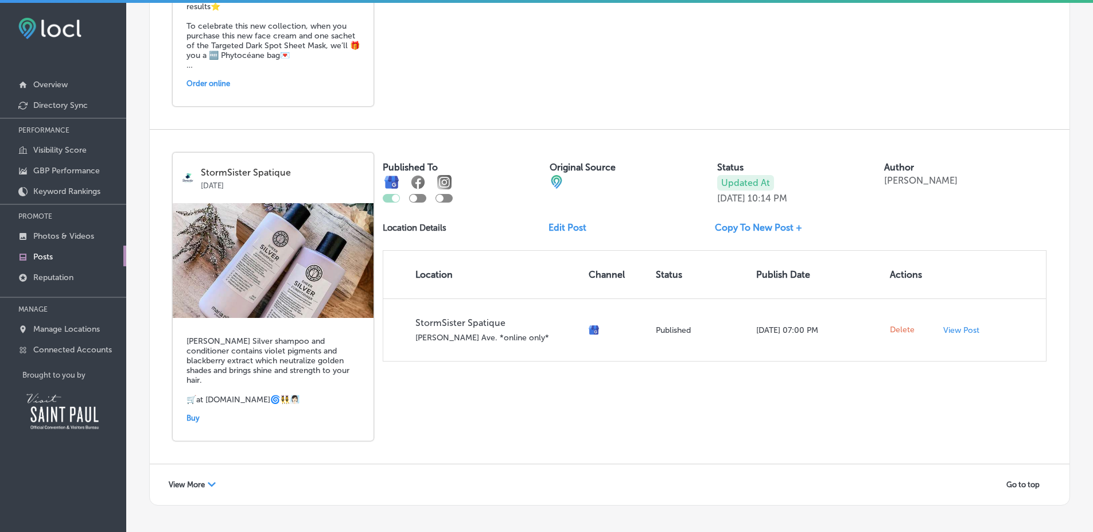
scroll to position [3923, 0]
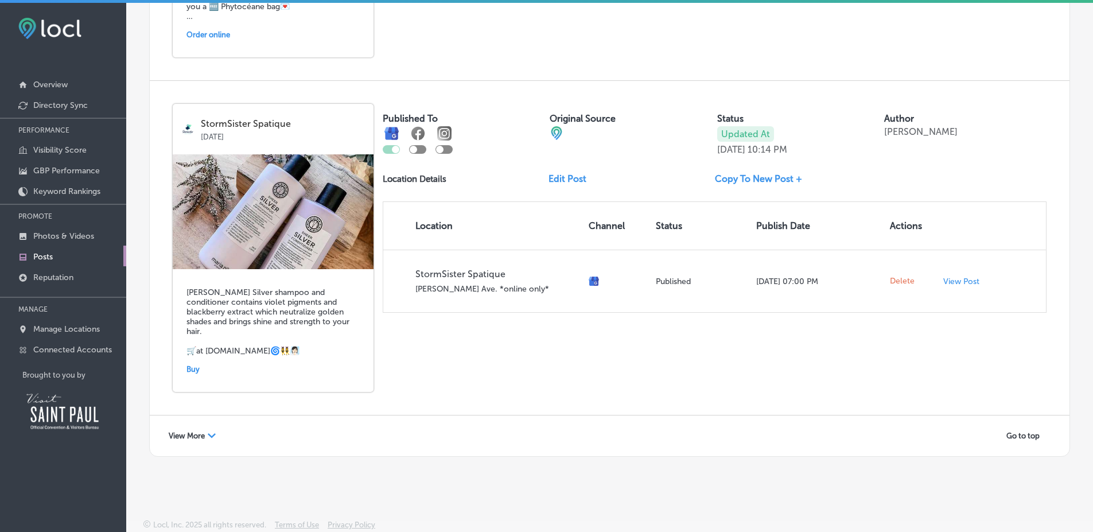
click at [199, 429] on div "View More Path Created with Sketch." at bounding box center [192, 436] width 62 height 18
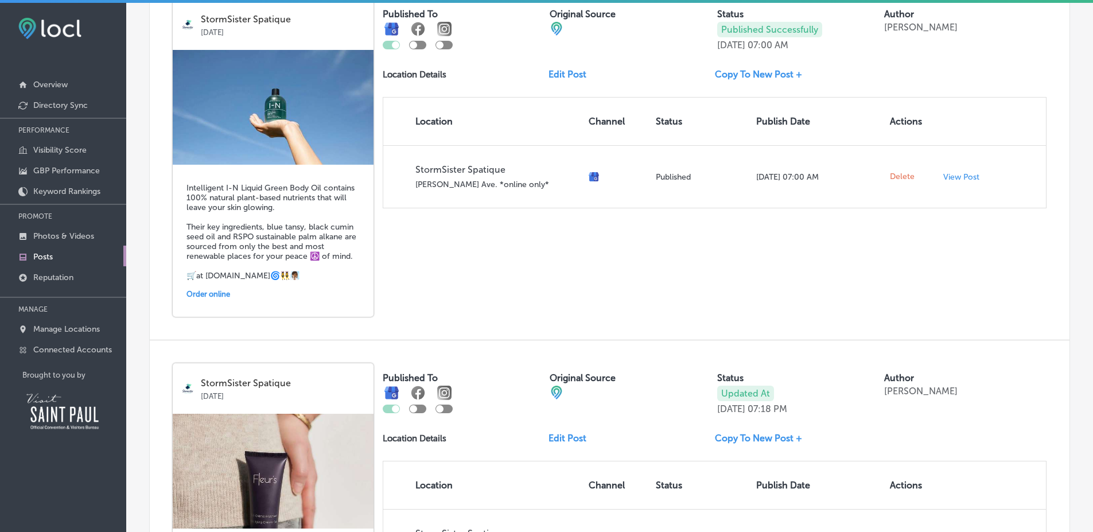
scroll to position [5969, 0]
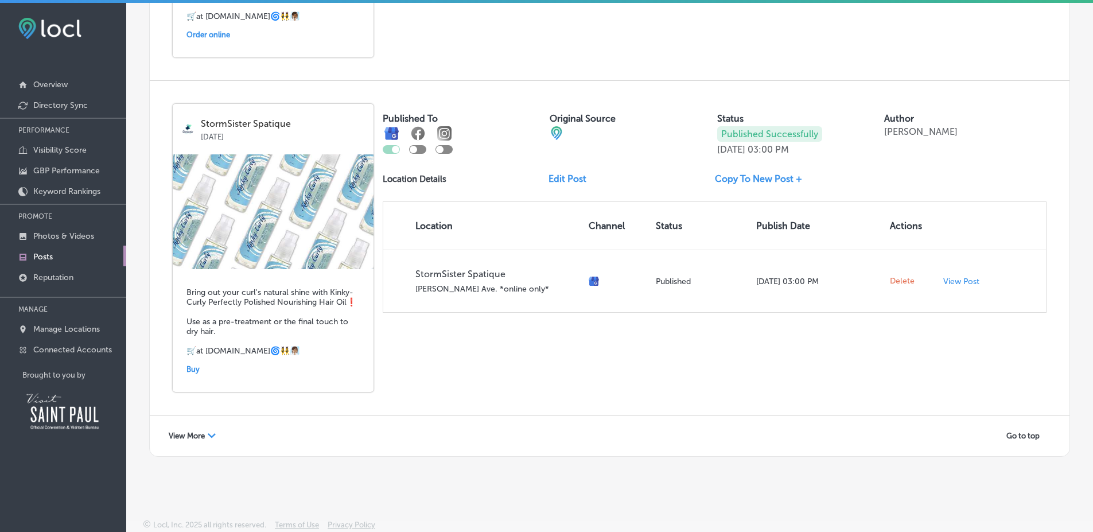
click at [199, 429] on div "View More Path Created with Sketch." at bounding box center [192, 436] width 62 height 18
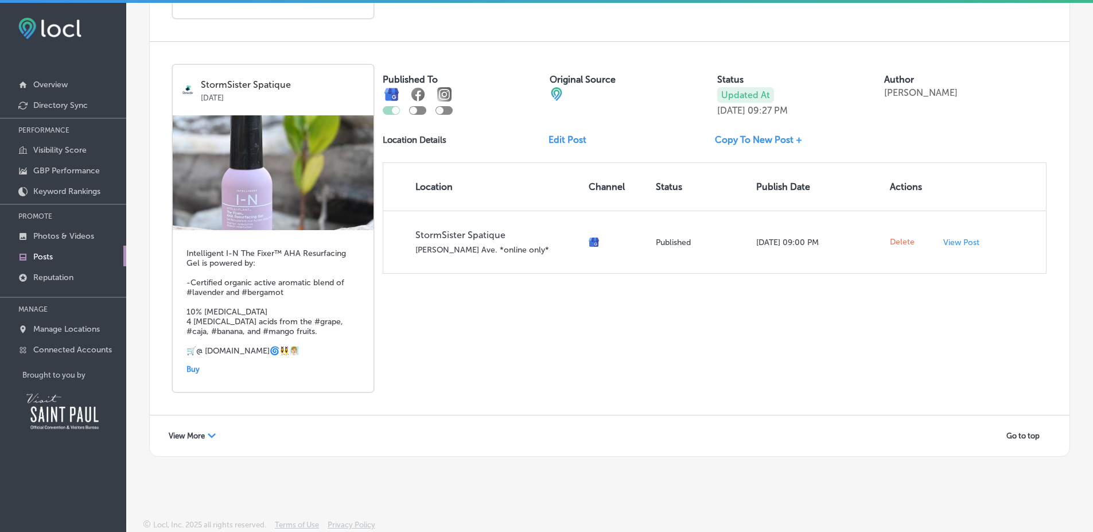
click at [199, 429] on div "View More Path Created with Sketch." at bounding box center [192, 436] width 62 height 18
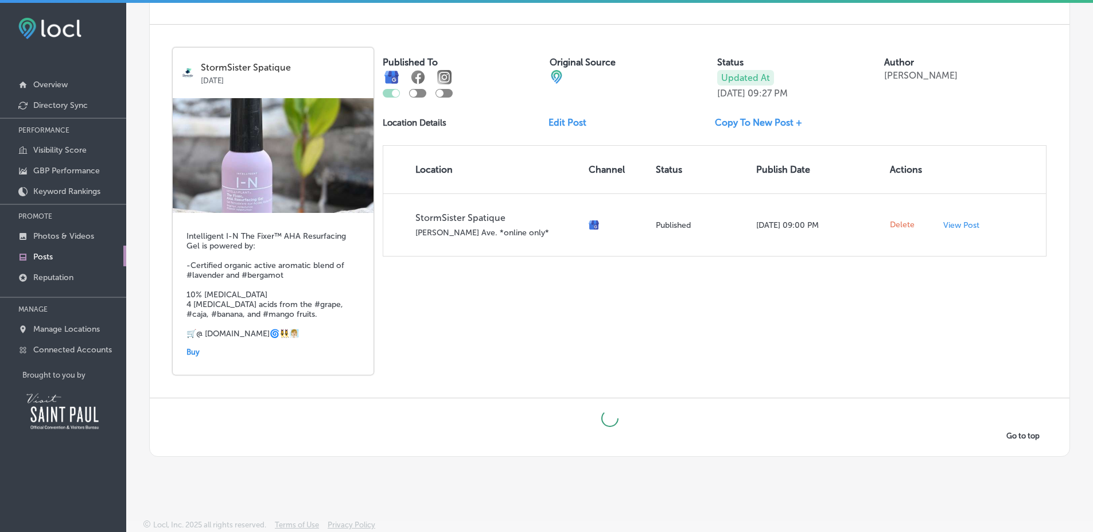
click at [199, 429] on div "Go to top" at bounding box center [610, 427] width 920 height 58
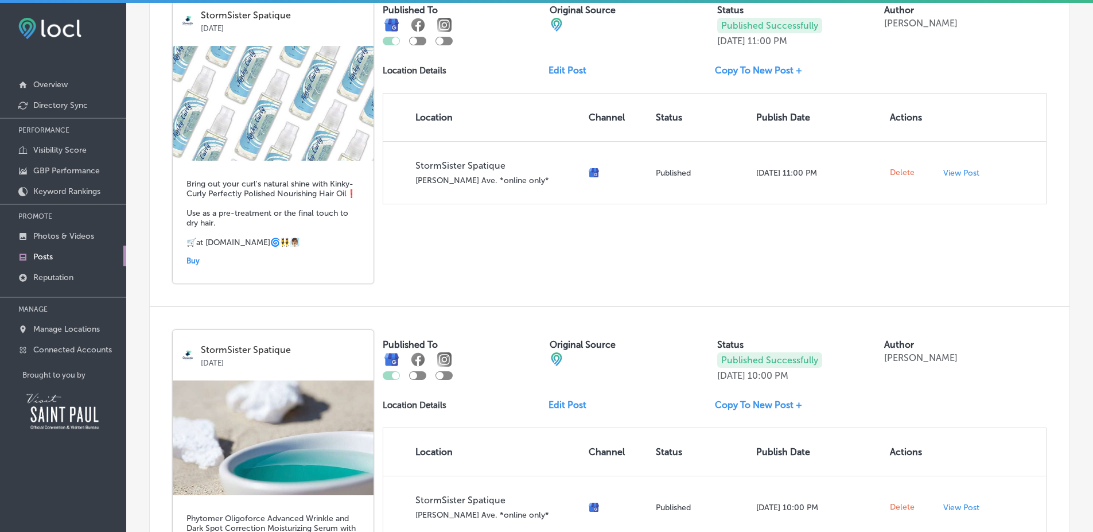
scroll to position [10199, 0]
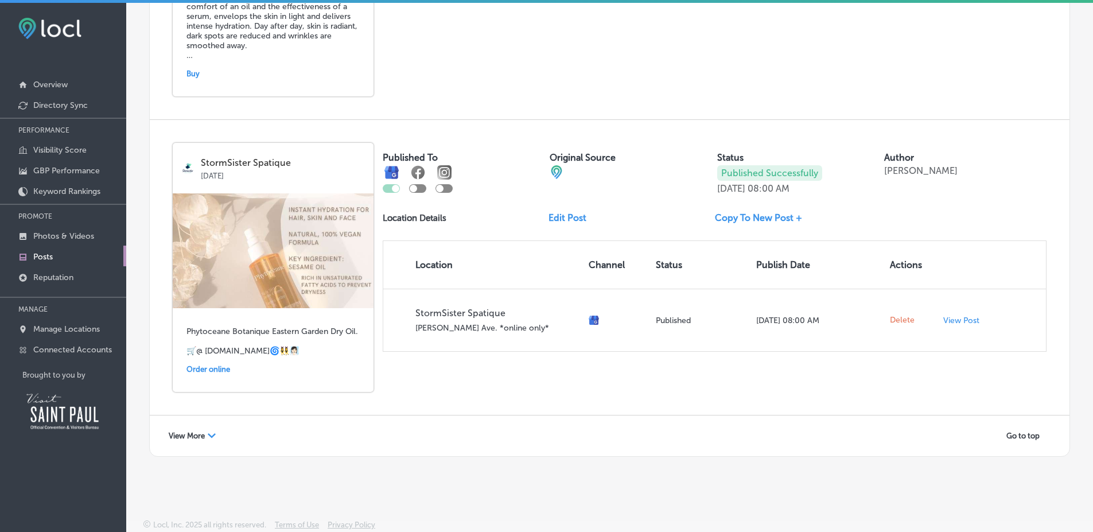
click at [199, 429] on div "View More Path Created with Sketch." at bounding box center [192, 436] width 62 height 18
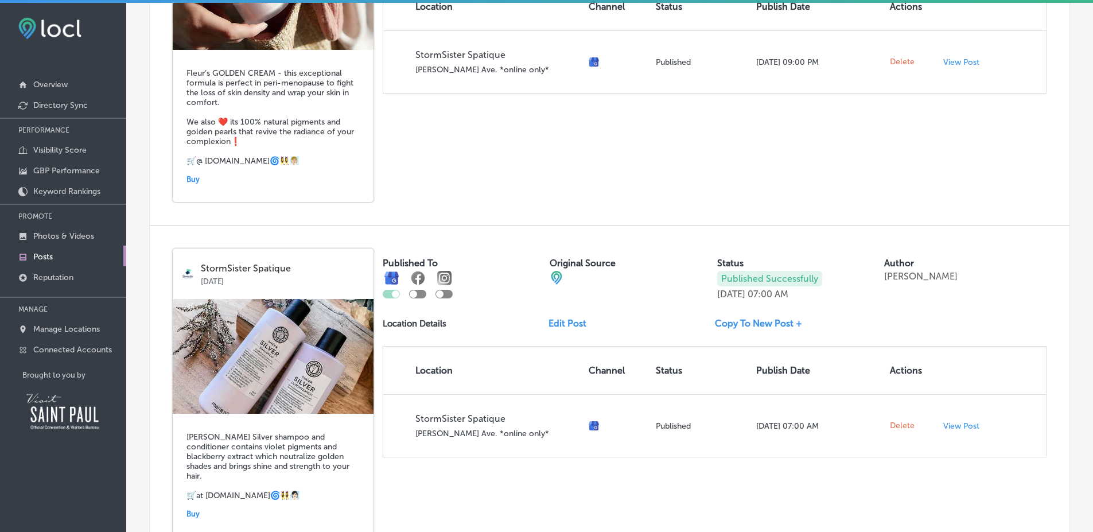
scroll to position [12421, 0]
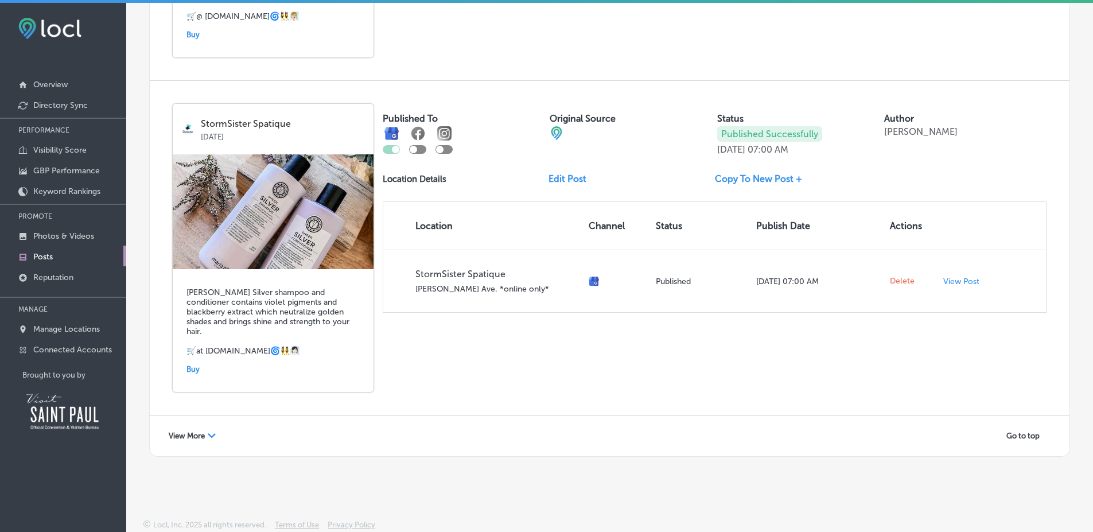
click at [199, 429] on div "View More Path Created with Sketch." at bounding box center [192, 436] width 62 height 18
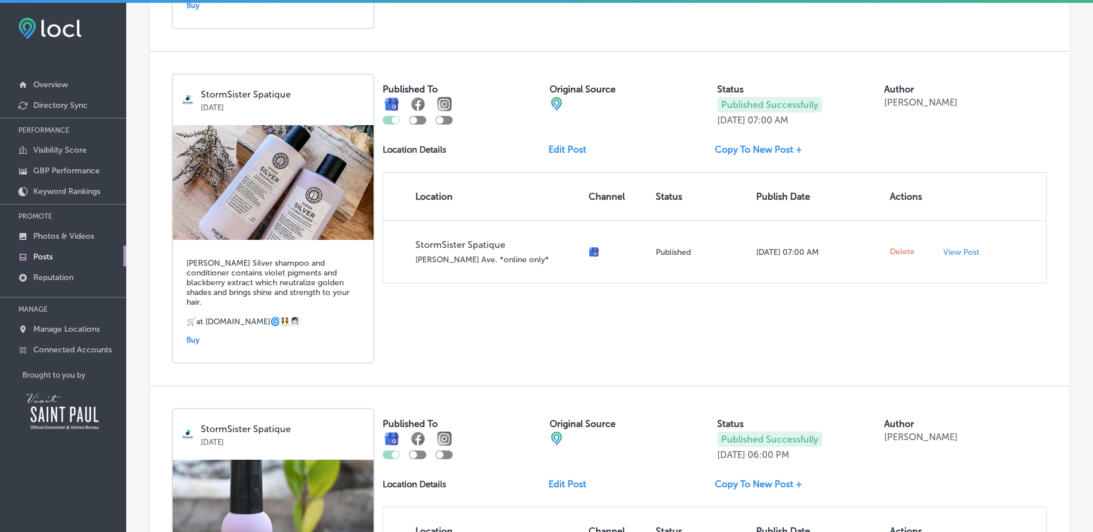
scroll to position [14477, 0]
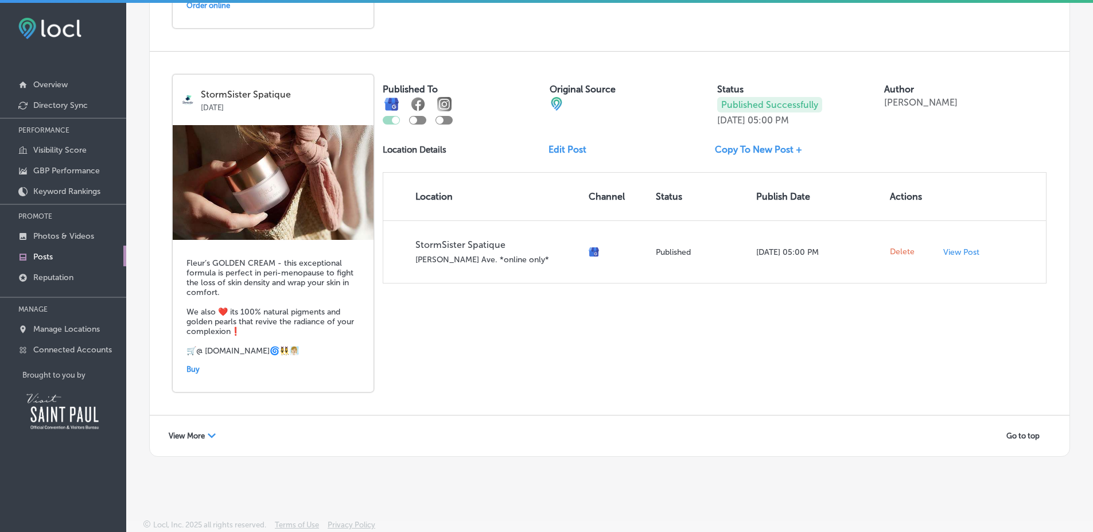
click at [199, 429] on div "View More Path Created with Sketch." at bounding box center [192, 436] width 62 height 18
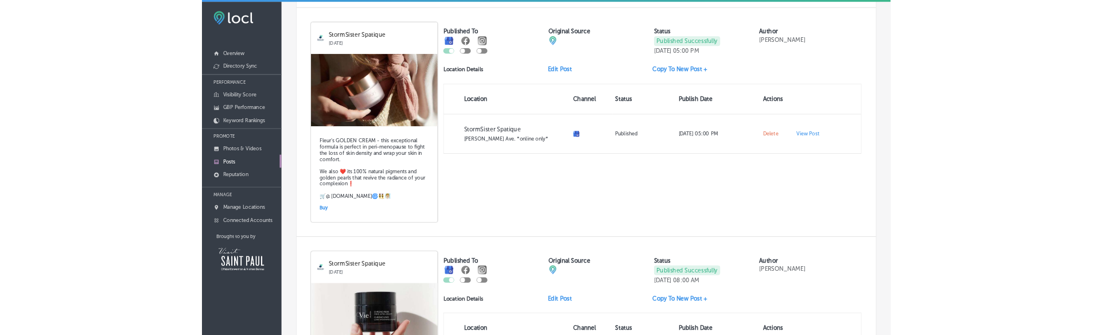
scroll to position [16718, 0]
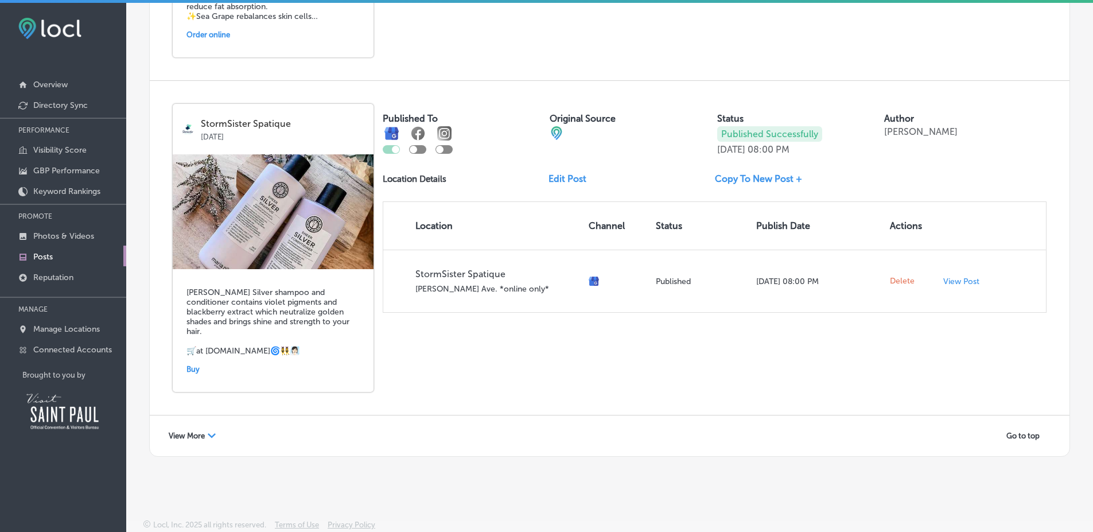
click at [236, 477] on div "Posts Summary Keyword Ranking Credits: 0 Business + Location StormSister Spatiq…" at bounding box center [609, 269] width 967 height 532
click at [211, 448] on div "View More Path Created with Sketch. Go to top" at bounding box center [610, 435] width 920 height 41
click at [206, 436] on div "View More Path Created with Sketch." at bounding box center [192, 436] width 62 height 18
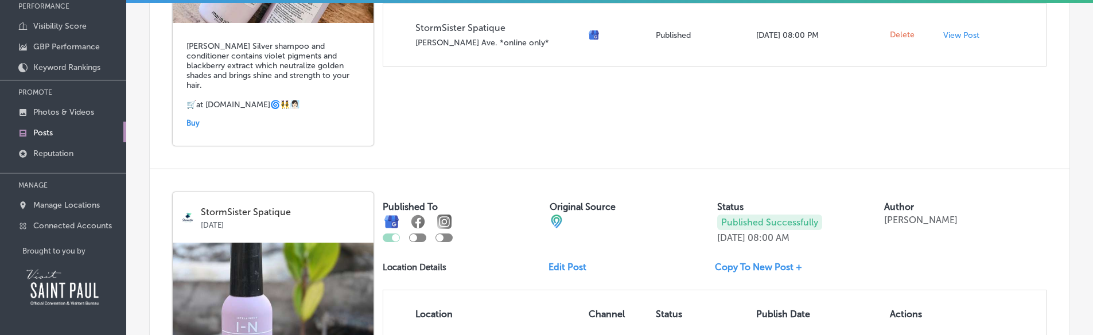
scroll to position [18938, 0]
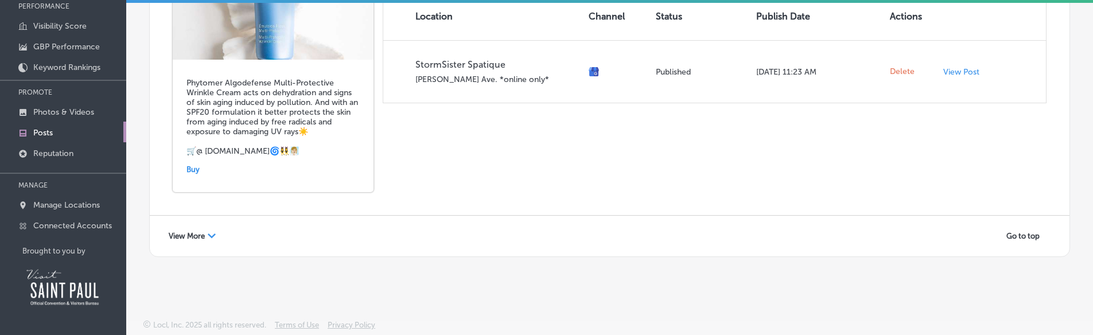
click at [201, 241] on div "View More Path Created with Sketch." at bounding box center [192, 236] width 62 height 18
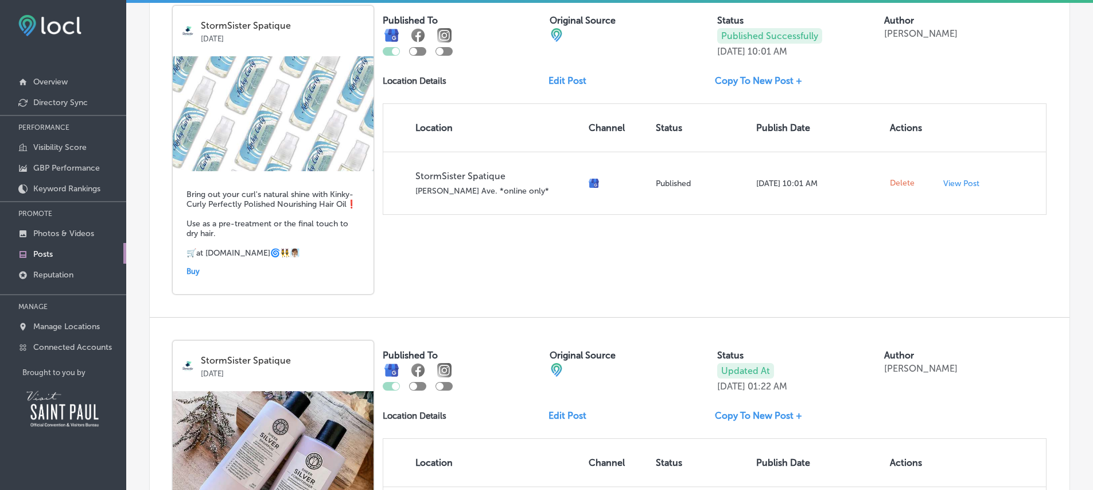
scroll to position [21020, 0]
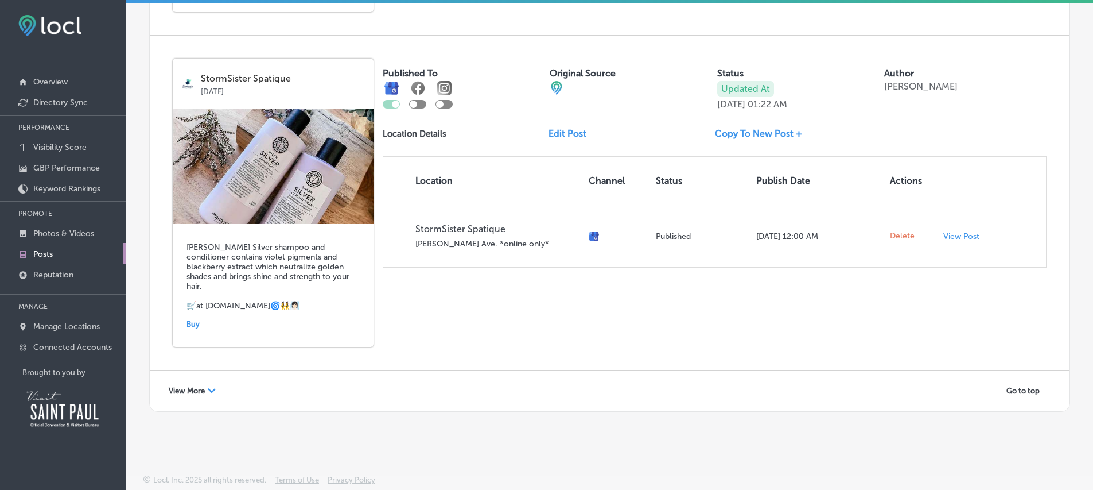
click at [192, 392] on span "View More" at bounding box center [187, 390] width 36 height 9
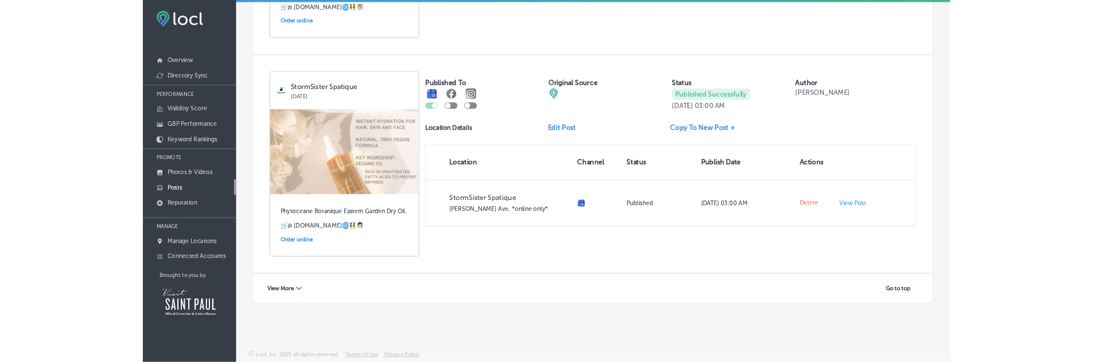
scroll to position [23076, 0]
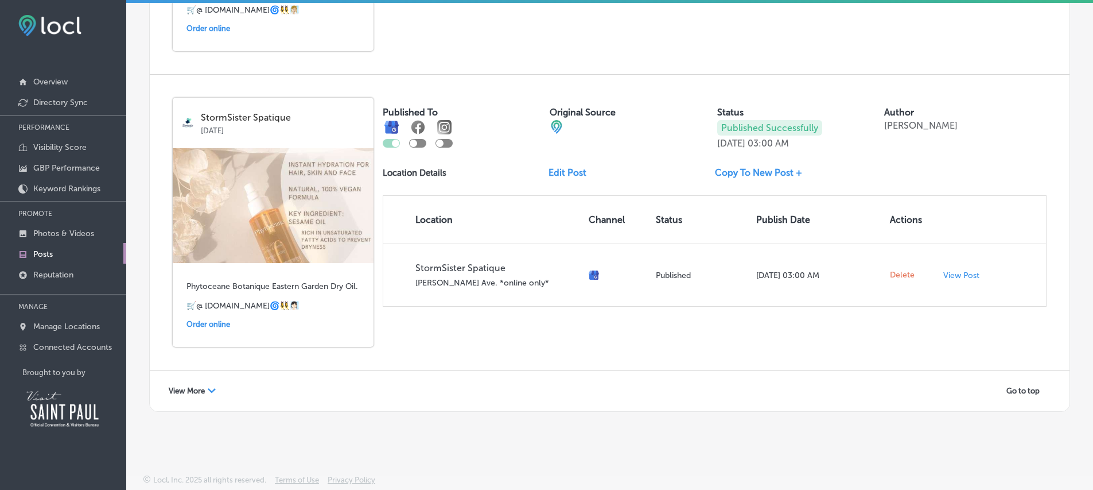
click at [207, 395] on div "View More Path Created with Sketch." at bounding box center [192, 391] width 62 height 18
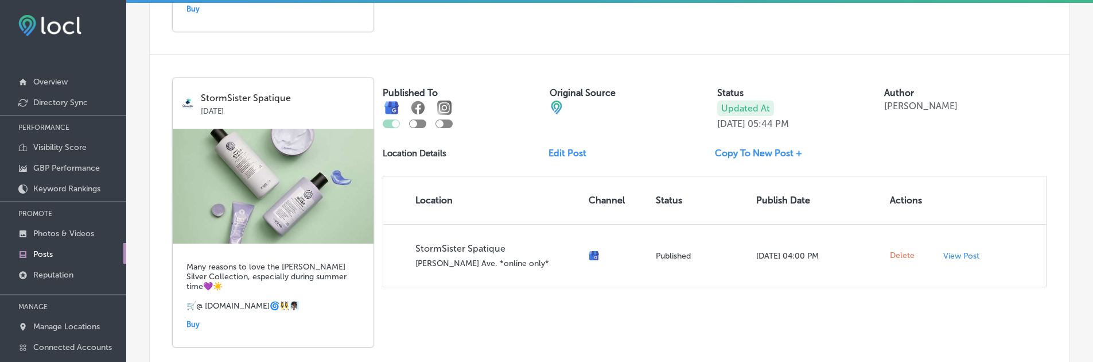
scroll to position [569, 0]
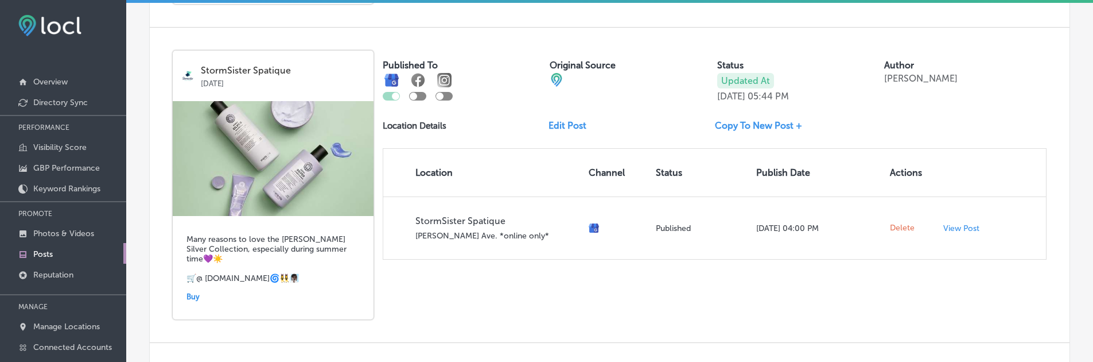
click at [619, 166] on th "Channel" at bounding box center [617, 173] width 67 height 48
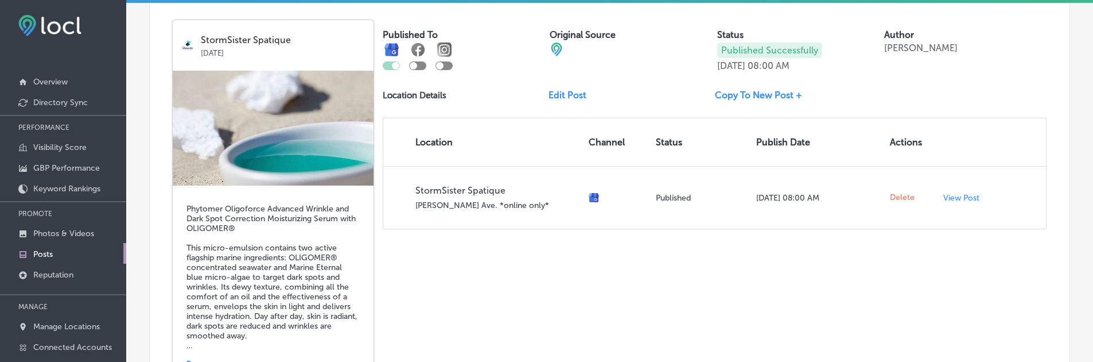
scroll to position [18914, 0]
